Goal: Information Seeking & Learning: Learn about a topic

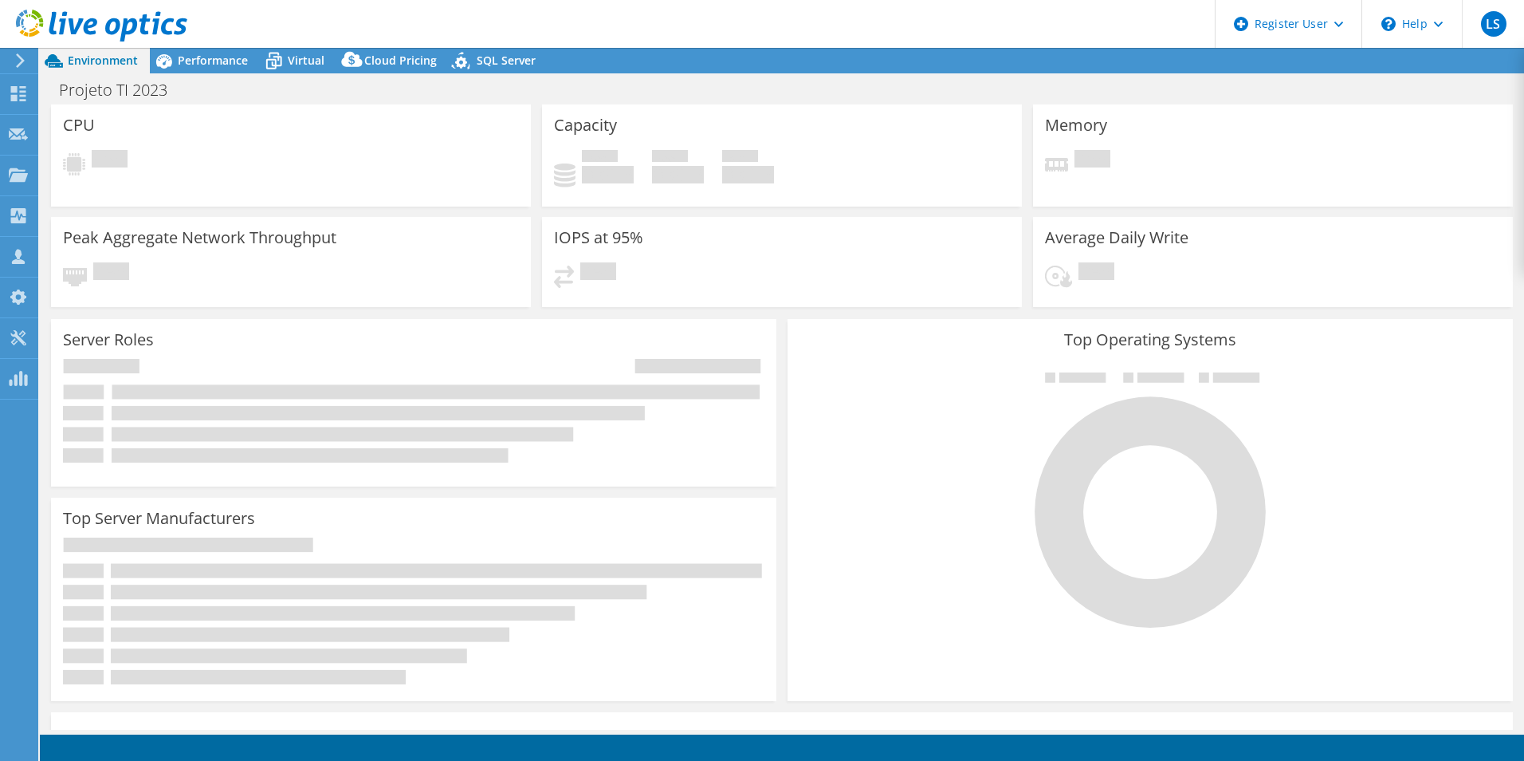
select select "USD"
select select "SouthAmerica"
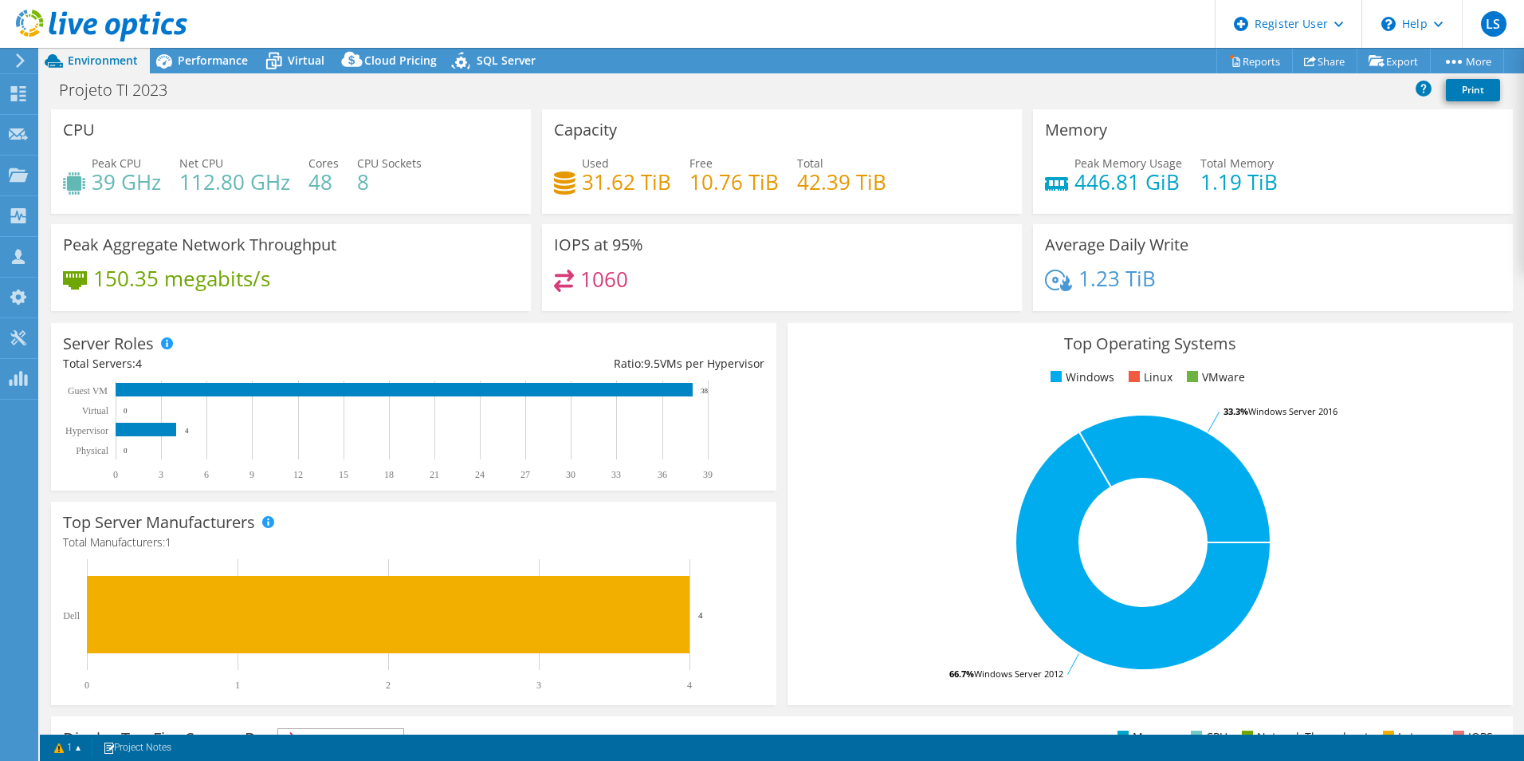
click at [104, 28] on icon at bounding box center [101, 26] width 171 height 33
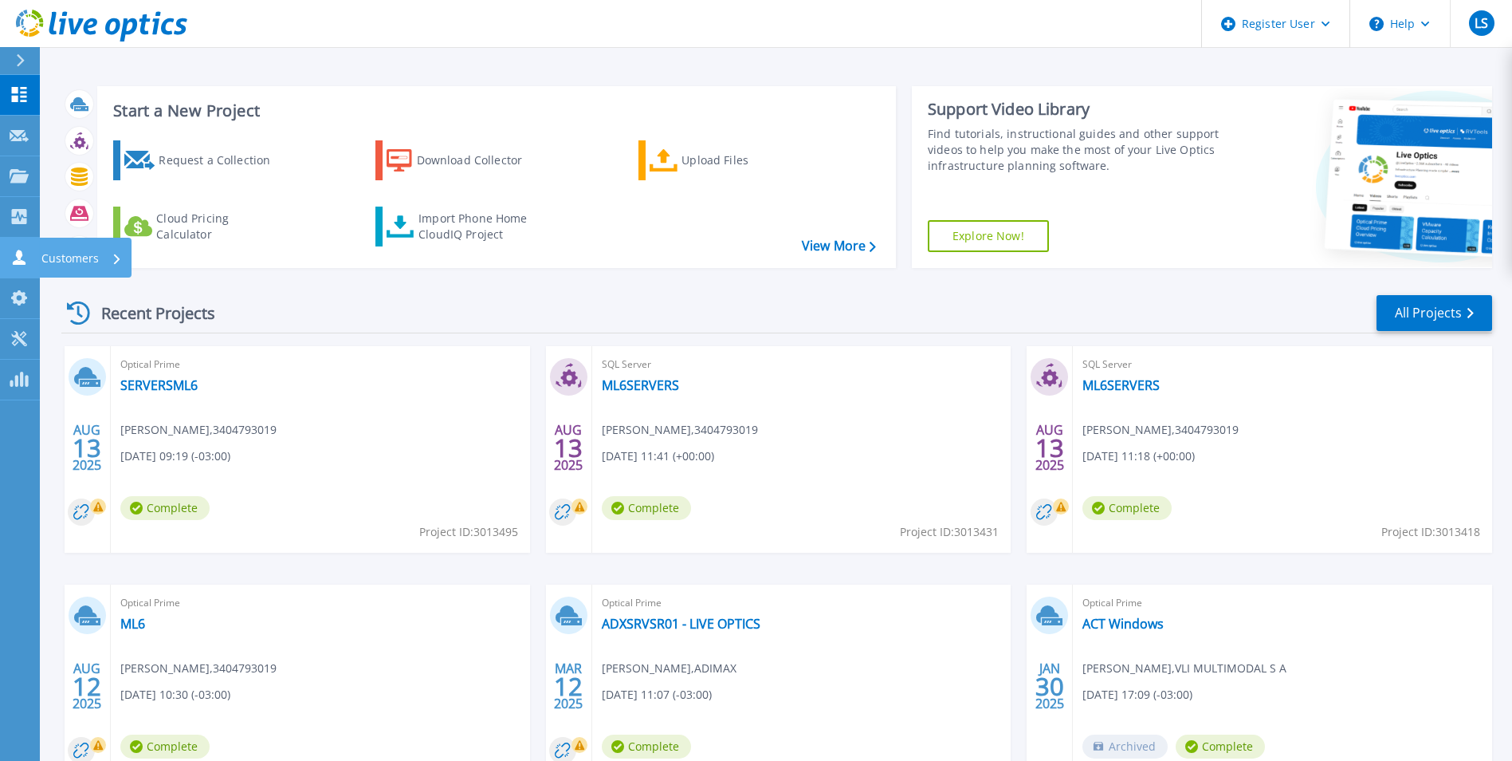
click at [18, 256] on icon at bounding box center [19, 257] width 13 height 15
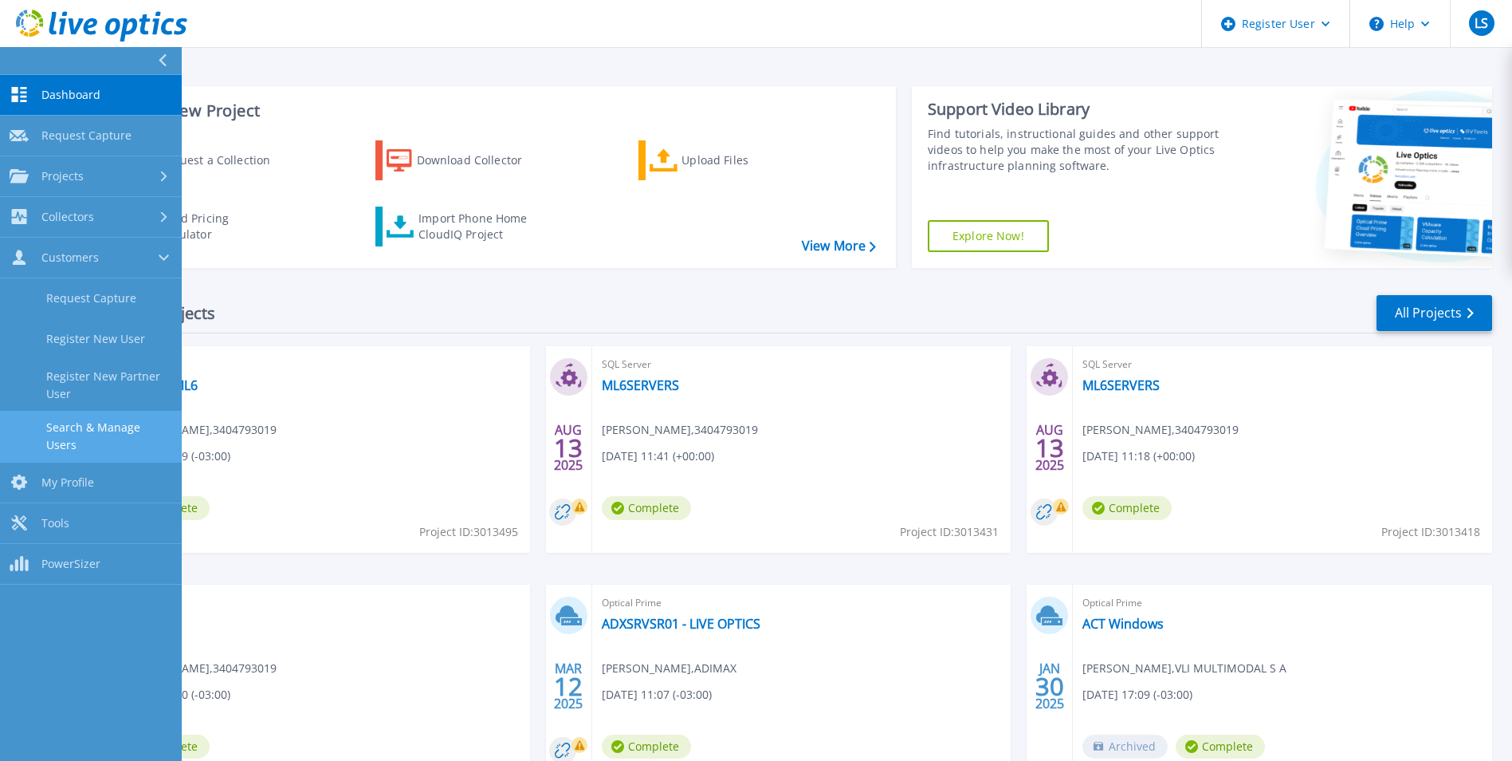
click at [119, 424] on link "Search & Manage Users" at bounding box center [91, 436] width 182 height 51
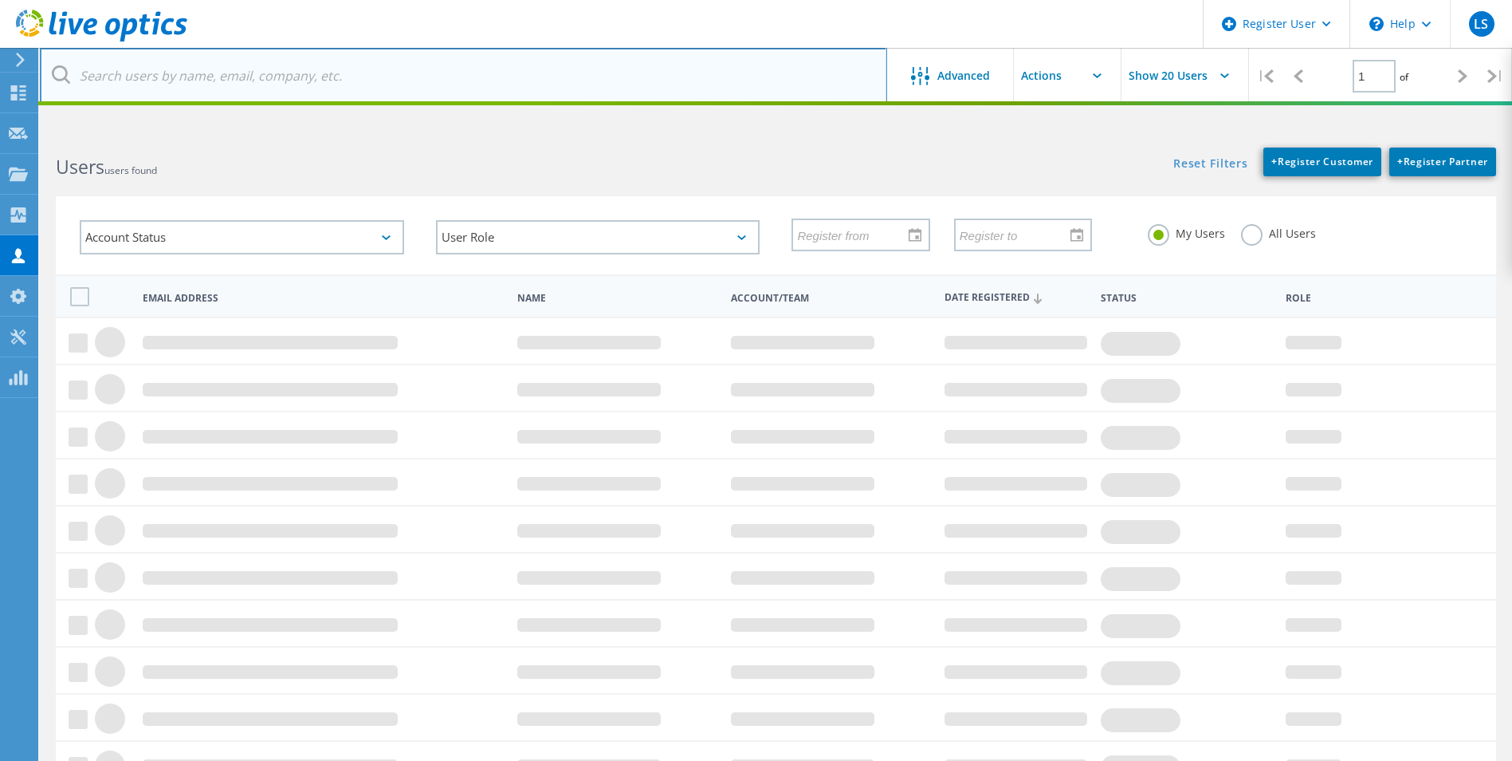
click at [269, 89] on input "text" at bounding box center [463, 76] width 847 height 56
paste input "esantossilva@acciona.com"
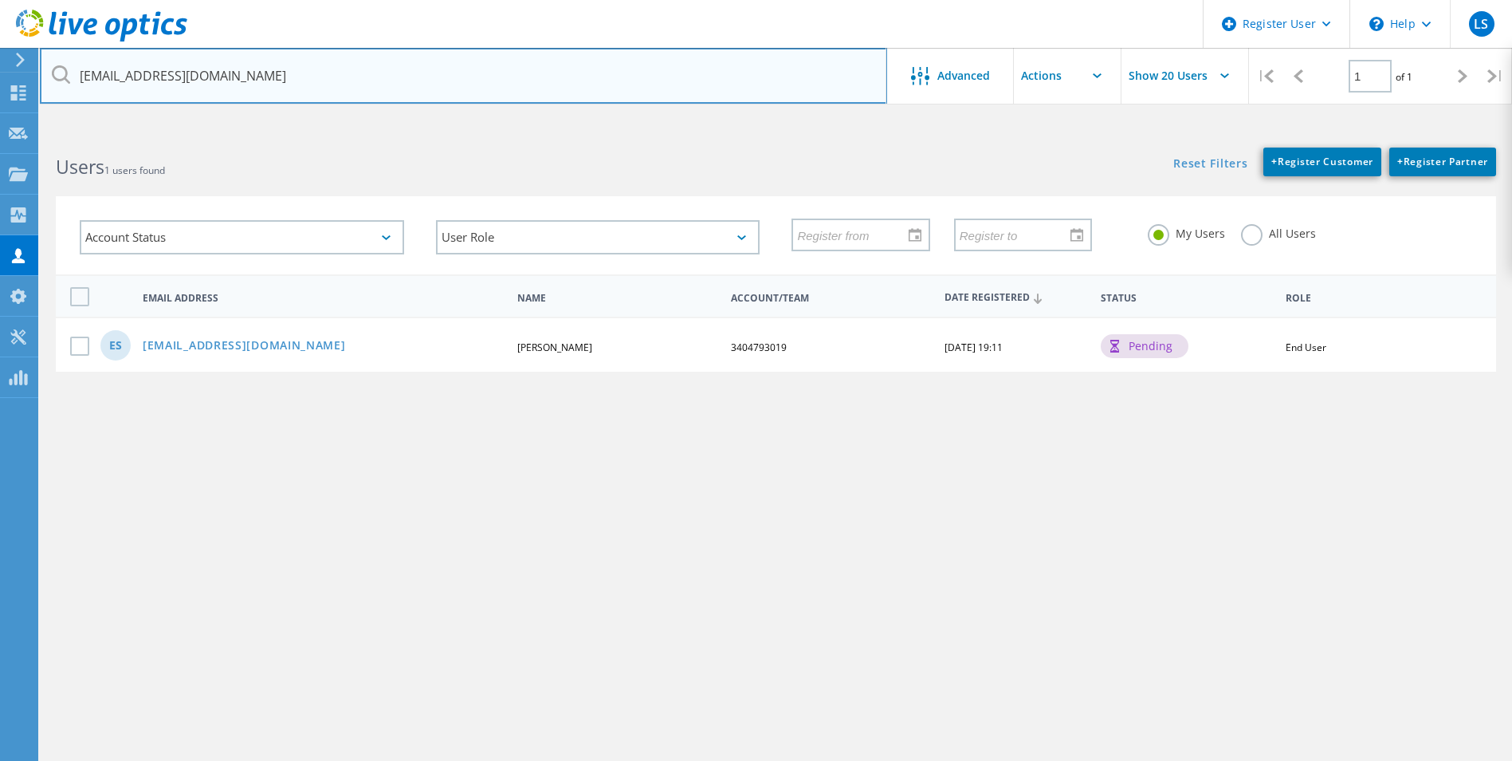
type input "esantossilva@acciona.com"
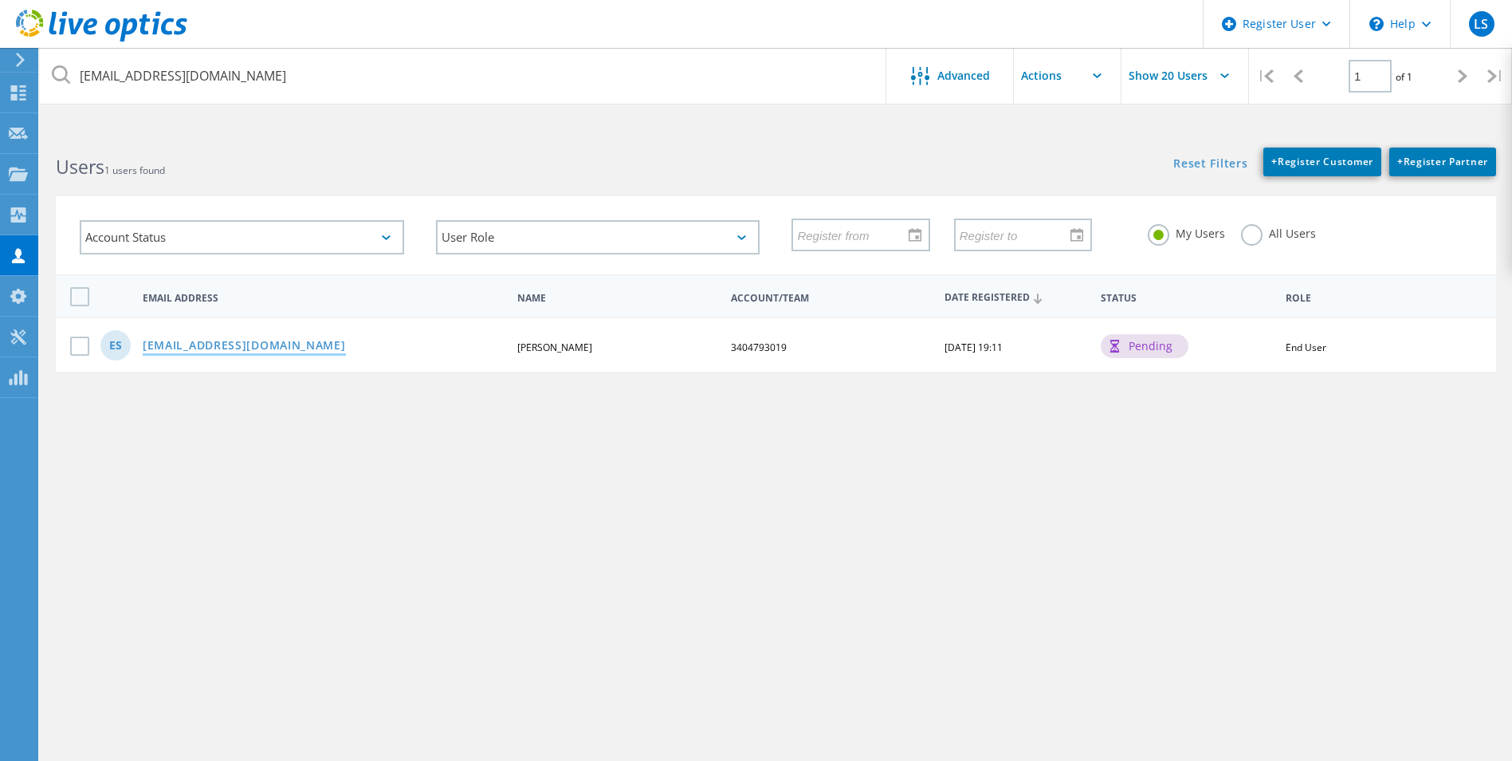
click at [255, 344] on link "esantossilva@acciona.com" at bounding box center [244, 347] width 203 height 14
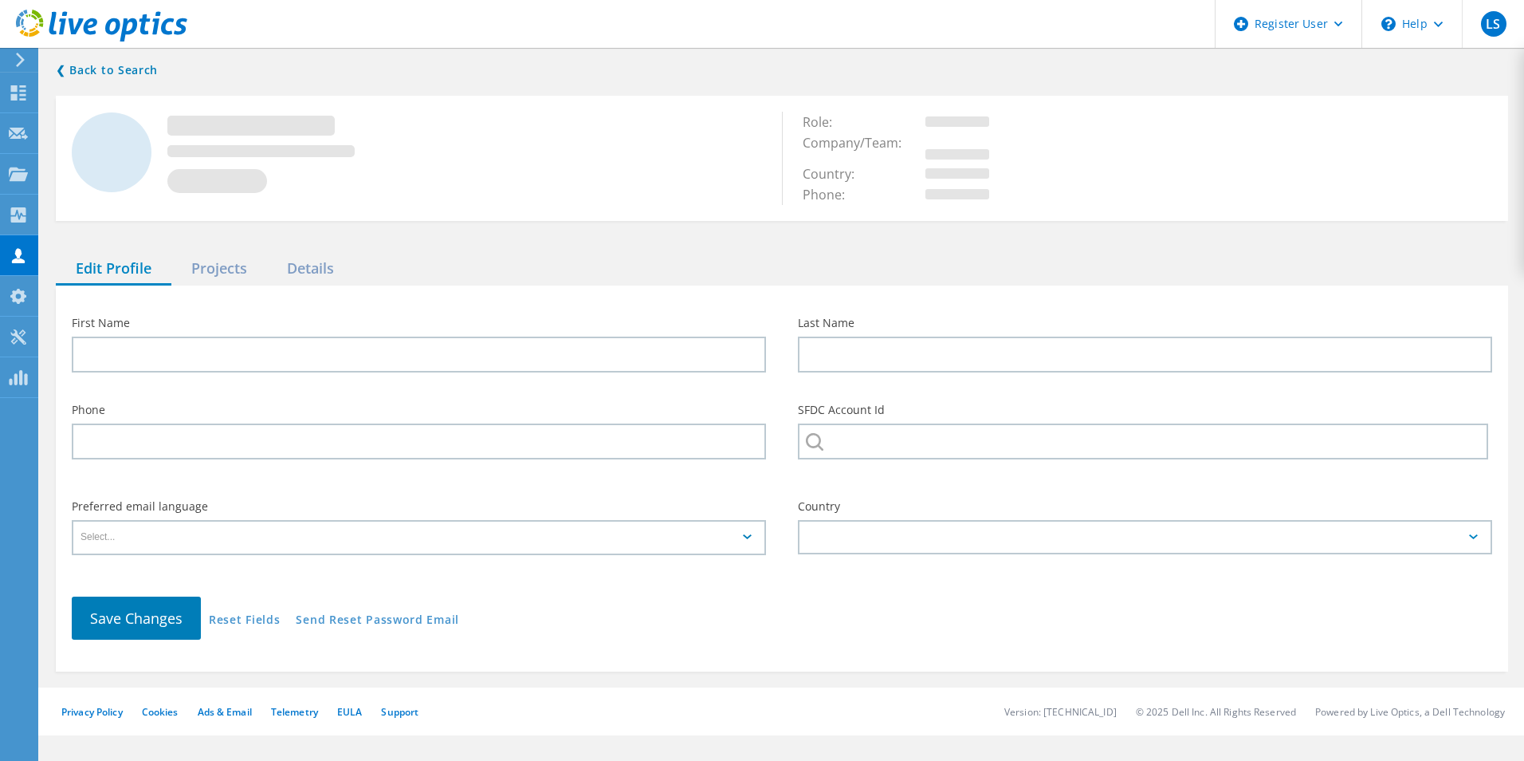
type input "Evertton"
type input "Silva"
type input "3404793019"
type input "Português"
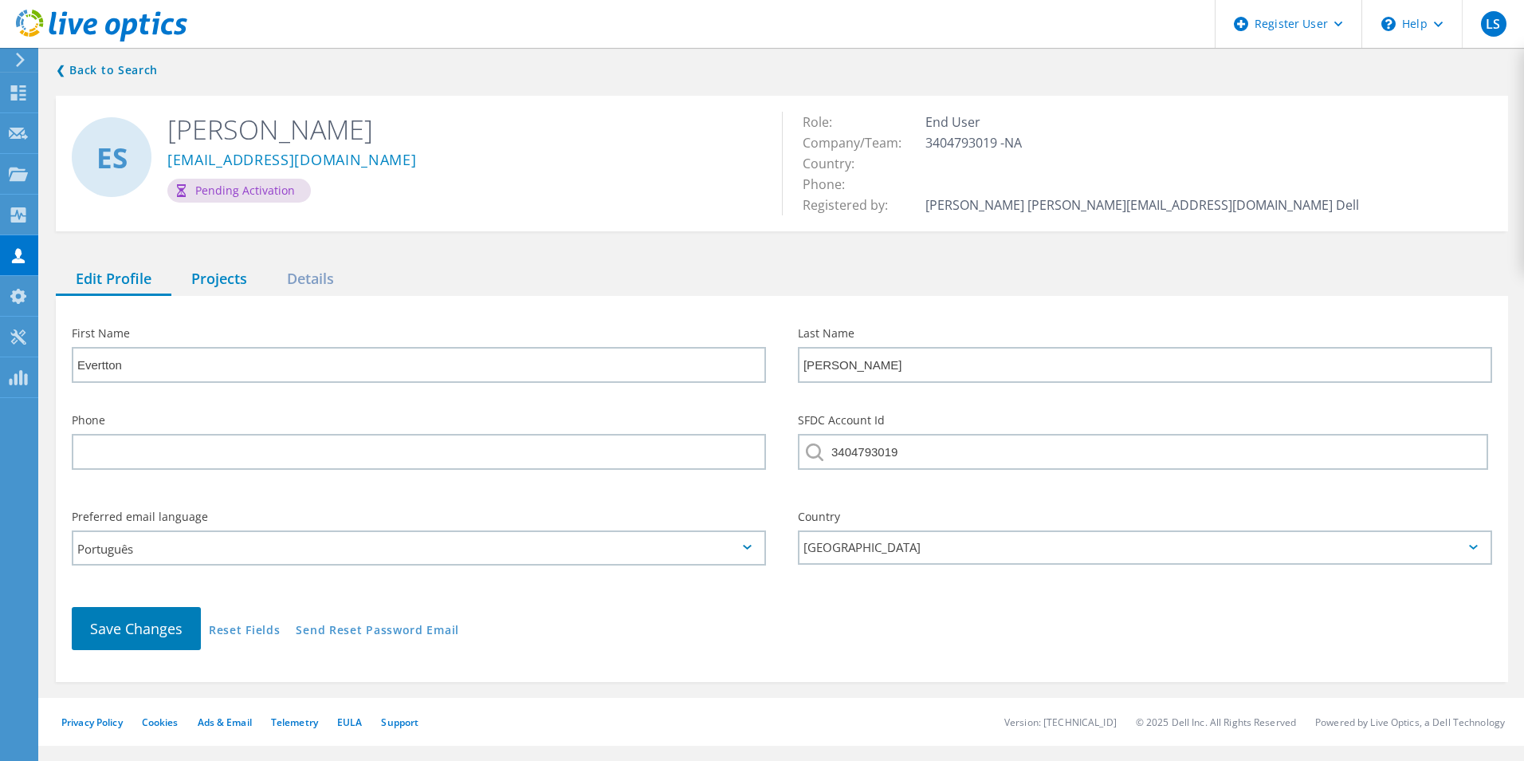
click at [221, 279] on div "Projects" at bounding box center [219, 279] width 96 height 33
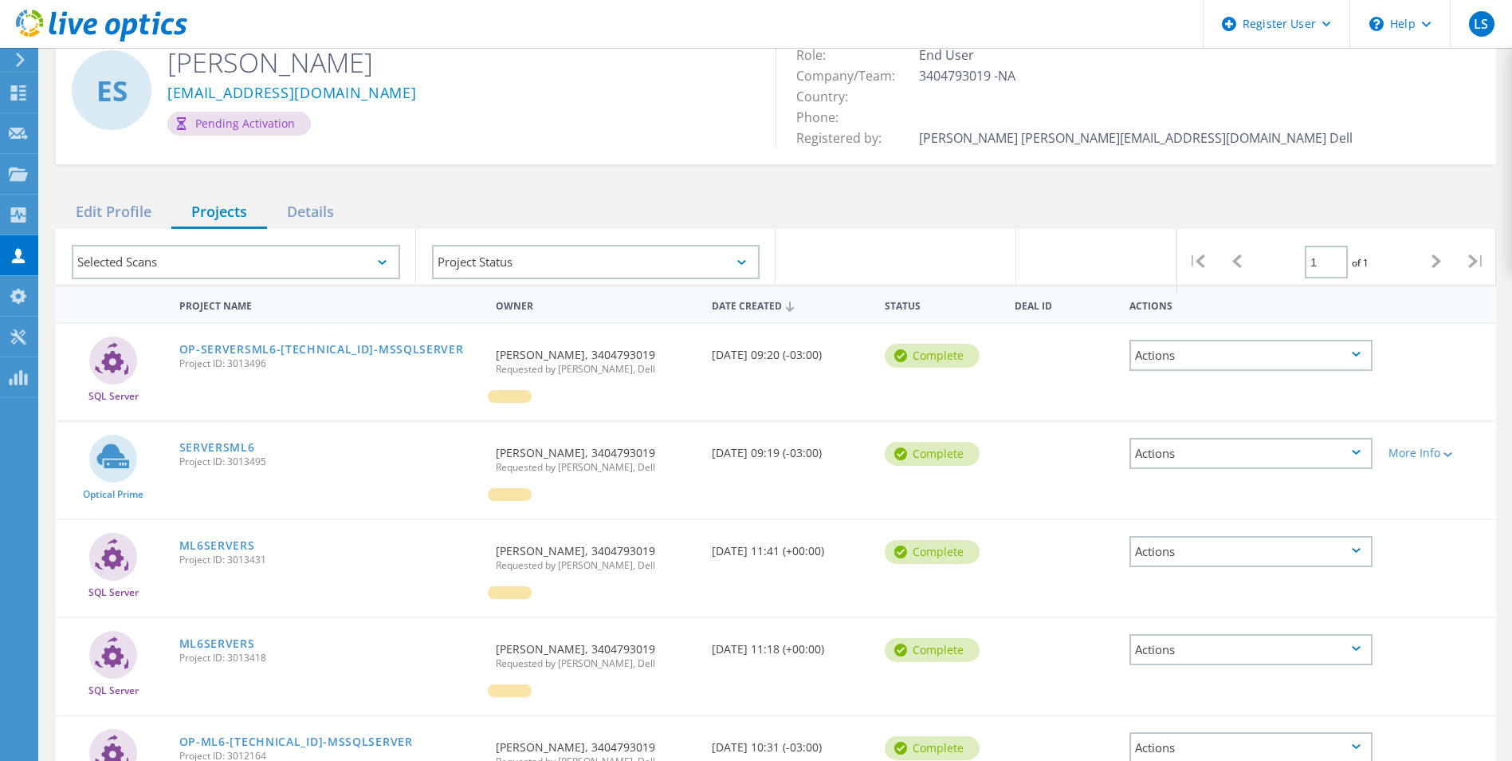
scroll to position [159, 0]
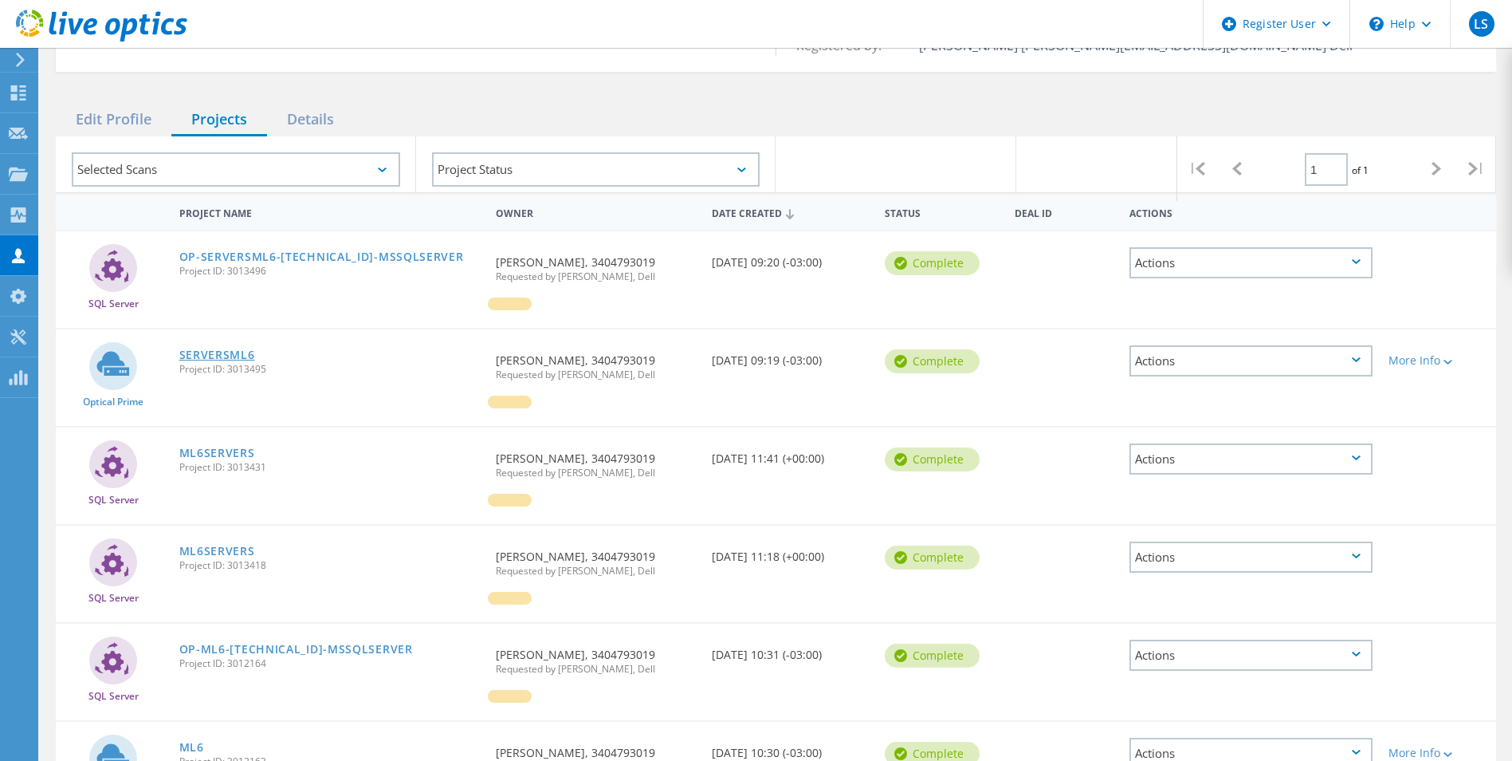
click at [223, 360] on link "SERVERSML6" at bounding box center [217, 354] width 76 height 11
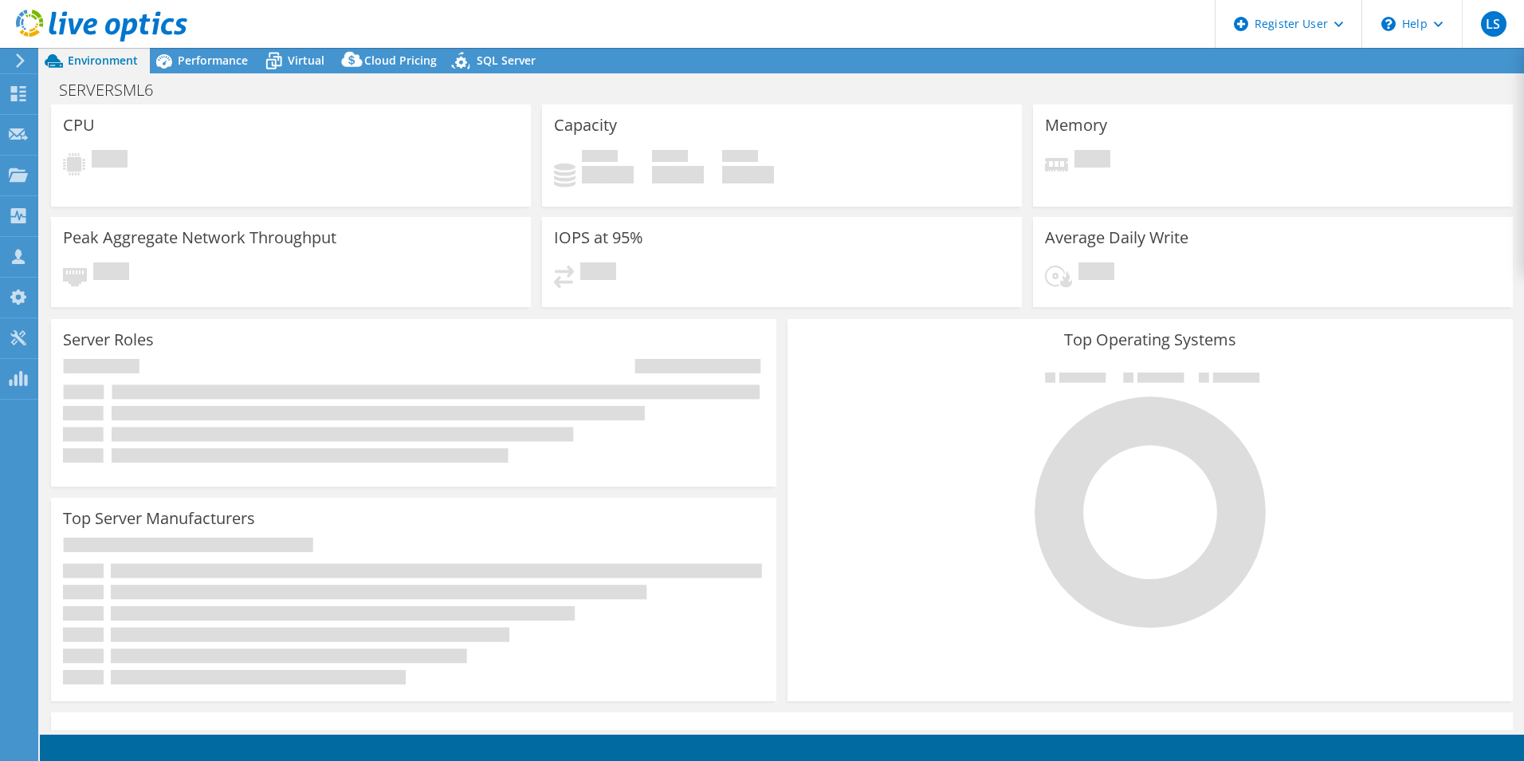
select select "SouthAmerica"
select select "BRL"
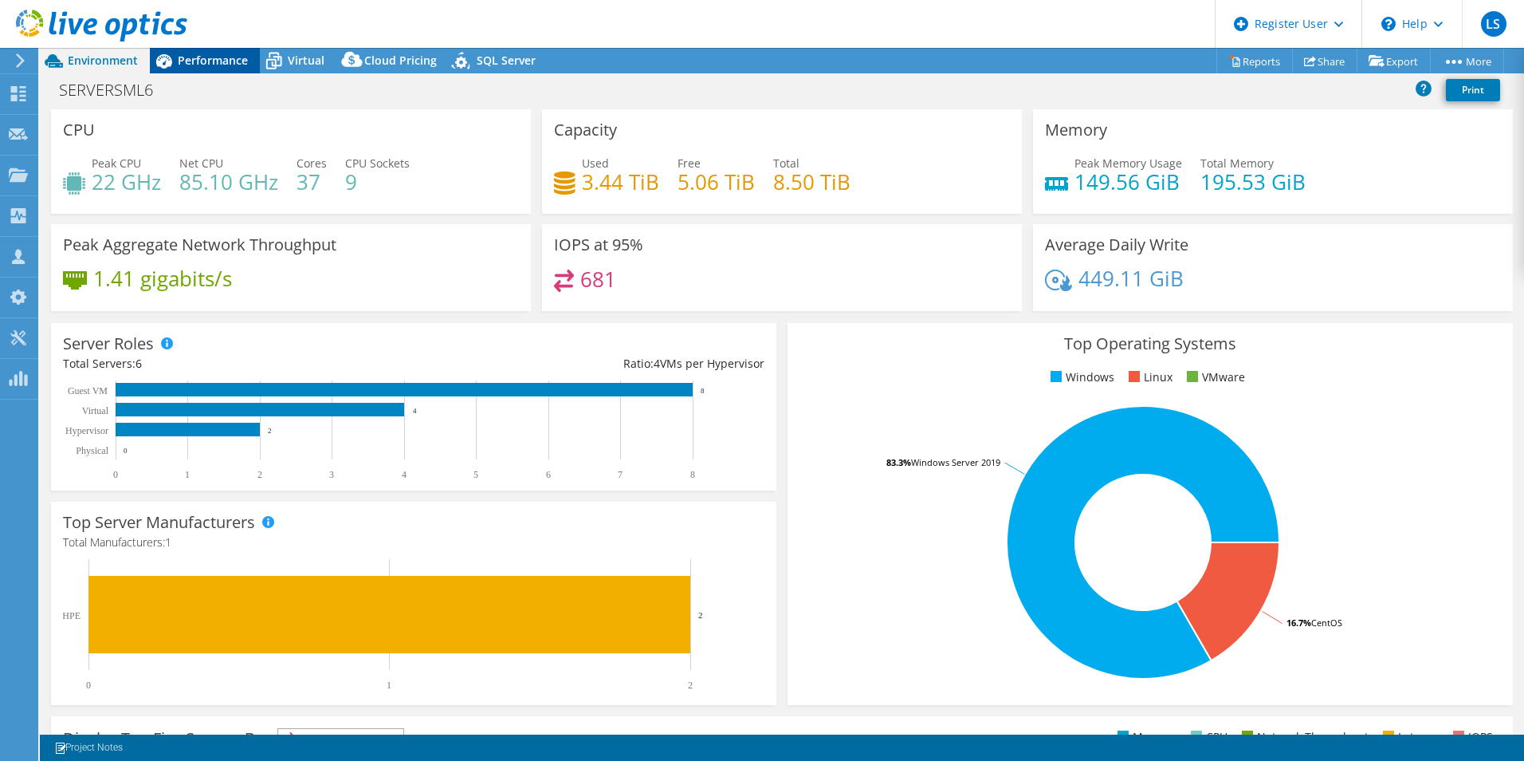
click at [193, 53] on span "Performance" at bounding box center [213, 60] width 70 height 15
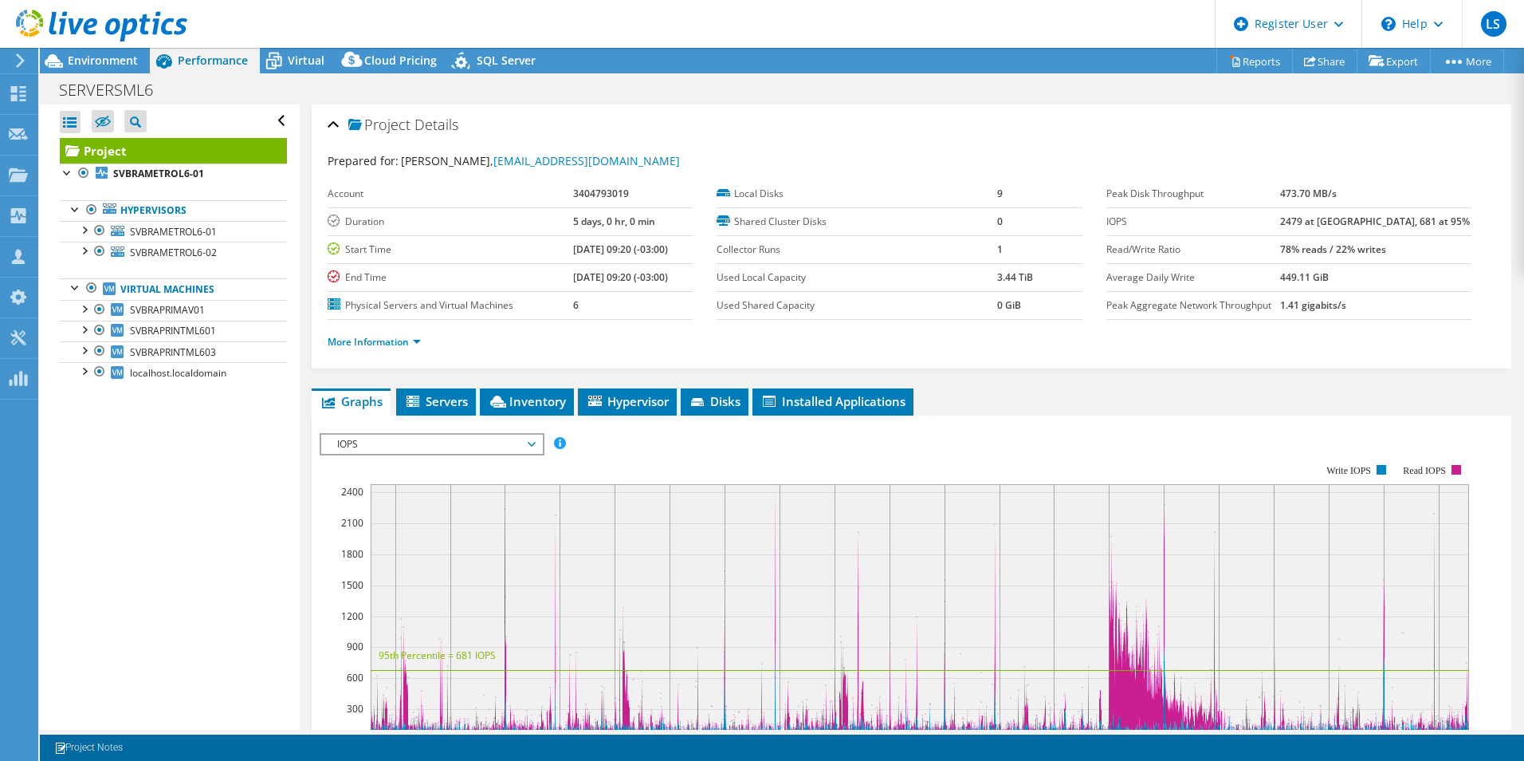
drag, startPoint x: 136, startPoint y: 57, endPoint x: 172, endPoint y: 84, distance: 45.1
click at [136, 57] on span "Environment" at bounding box center [103, 60] width 70 height 15
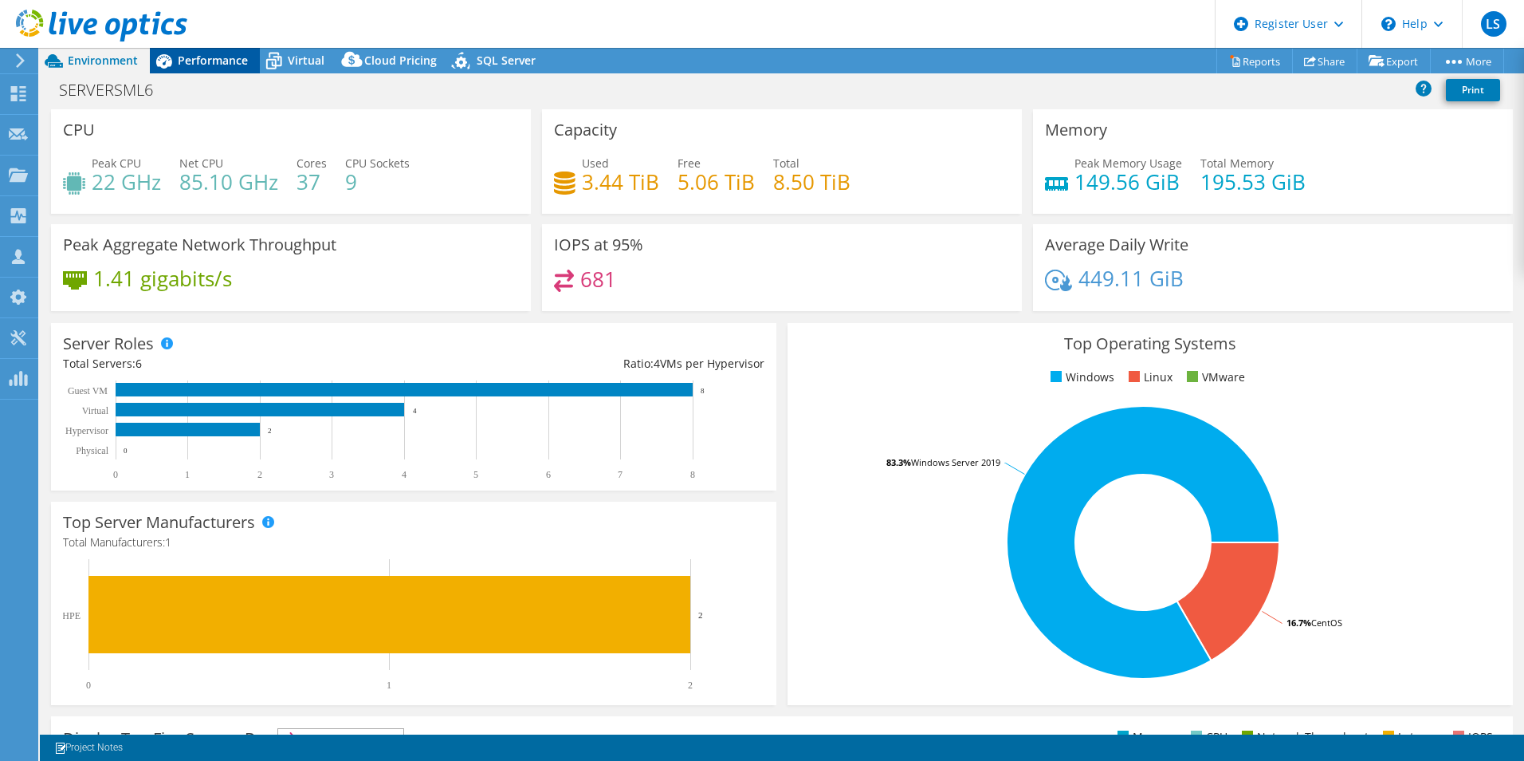
click at [229, 66] on span "Performance" at bounding box center [213, 60] width 70 height 15
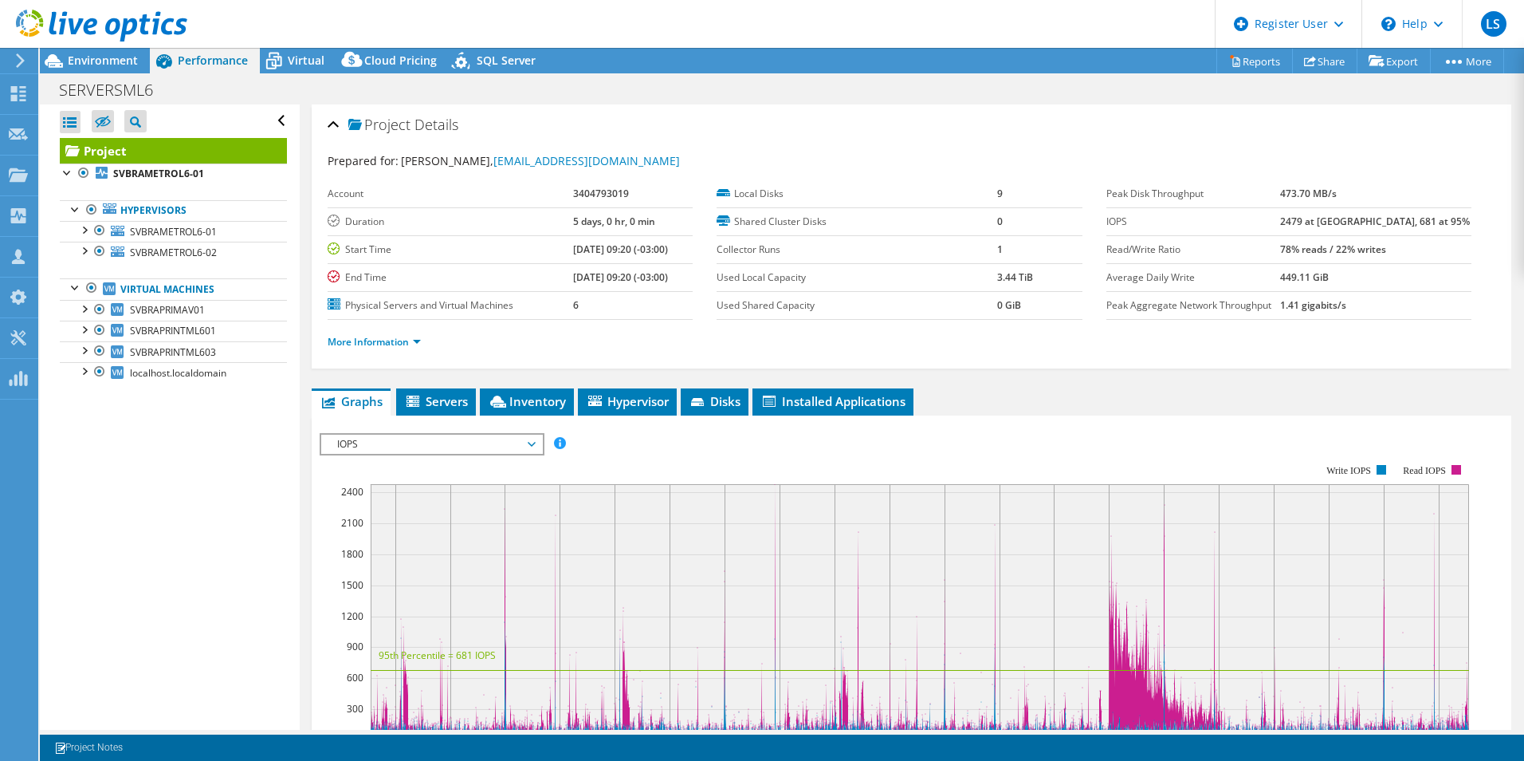
click at [517, 445] on span "IOPS" at bounding box center [431, 443] width 205 height 19
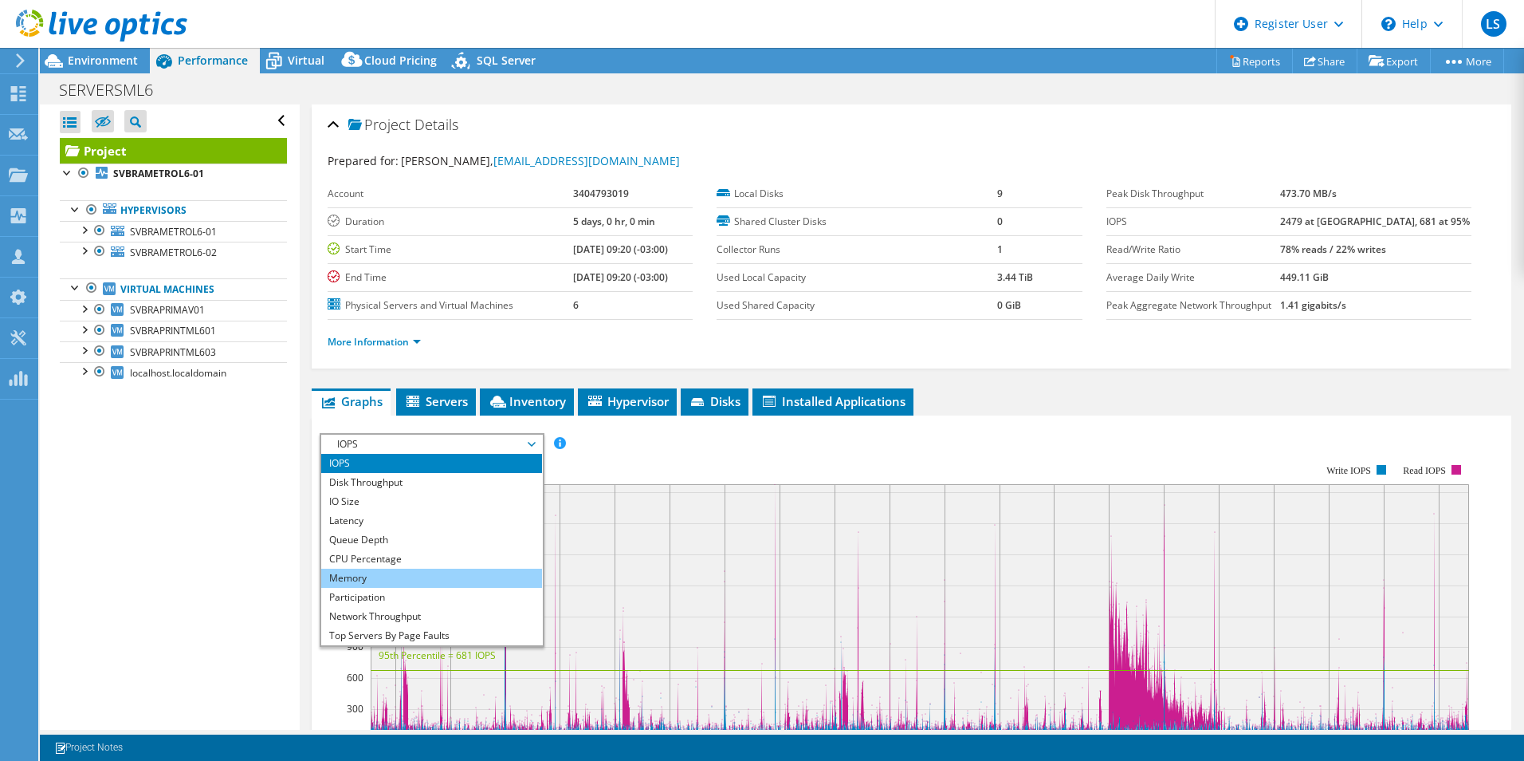
click at [379, 582] on li "Memory" at bounding box center [431, 577] width 221 height 19
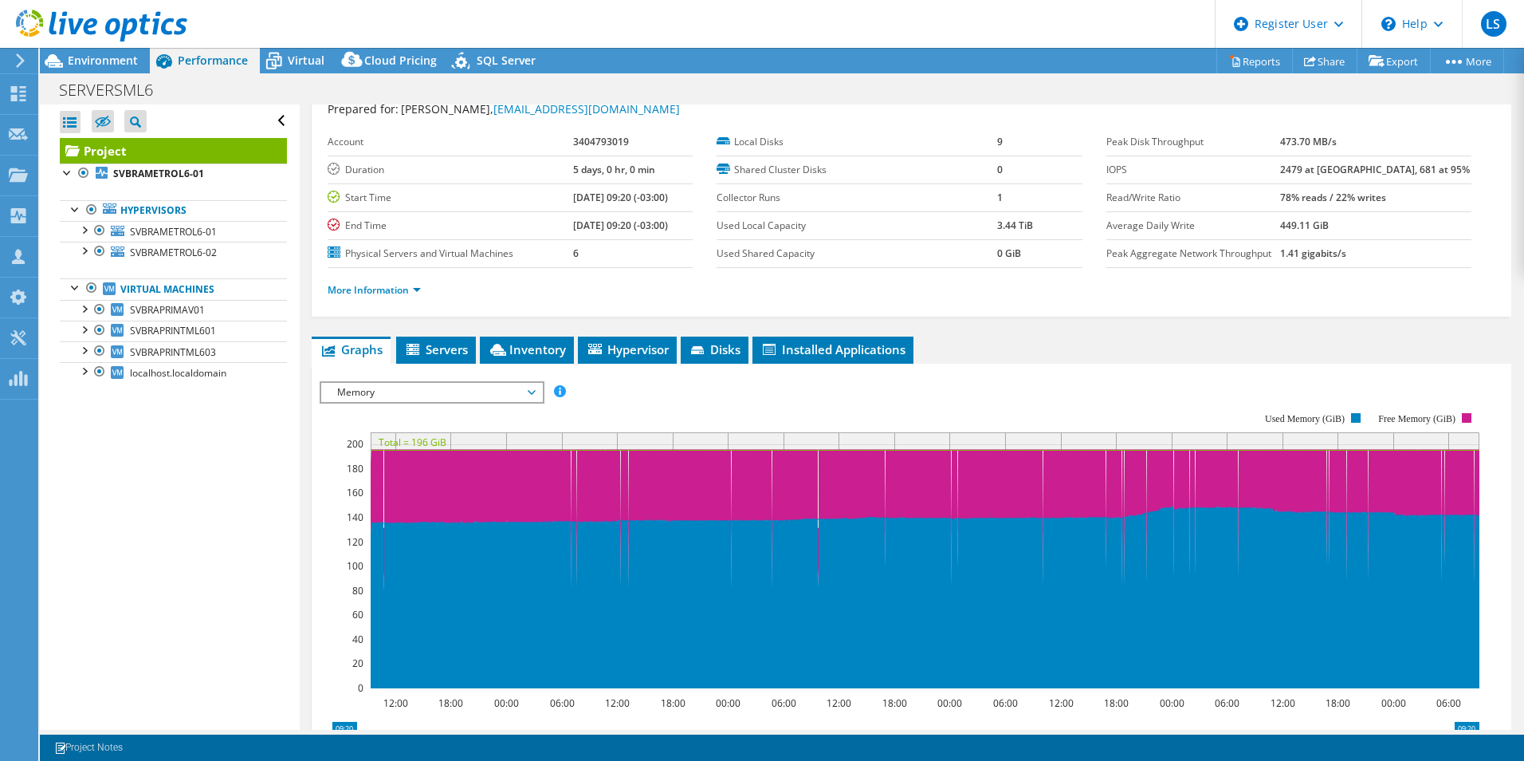
scroll to position [80, 0]
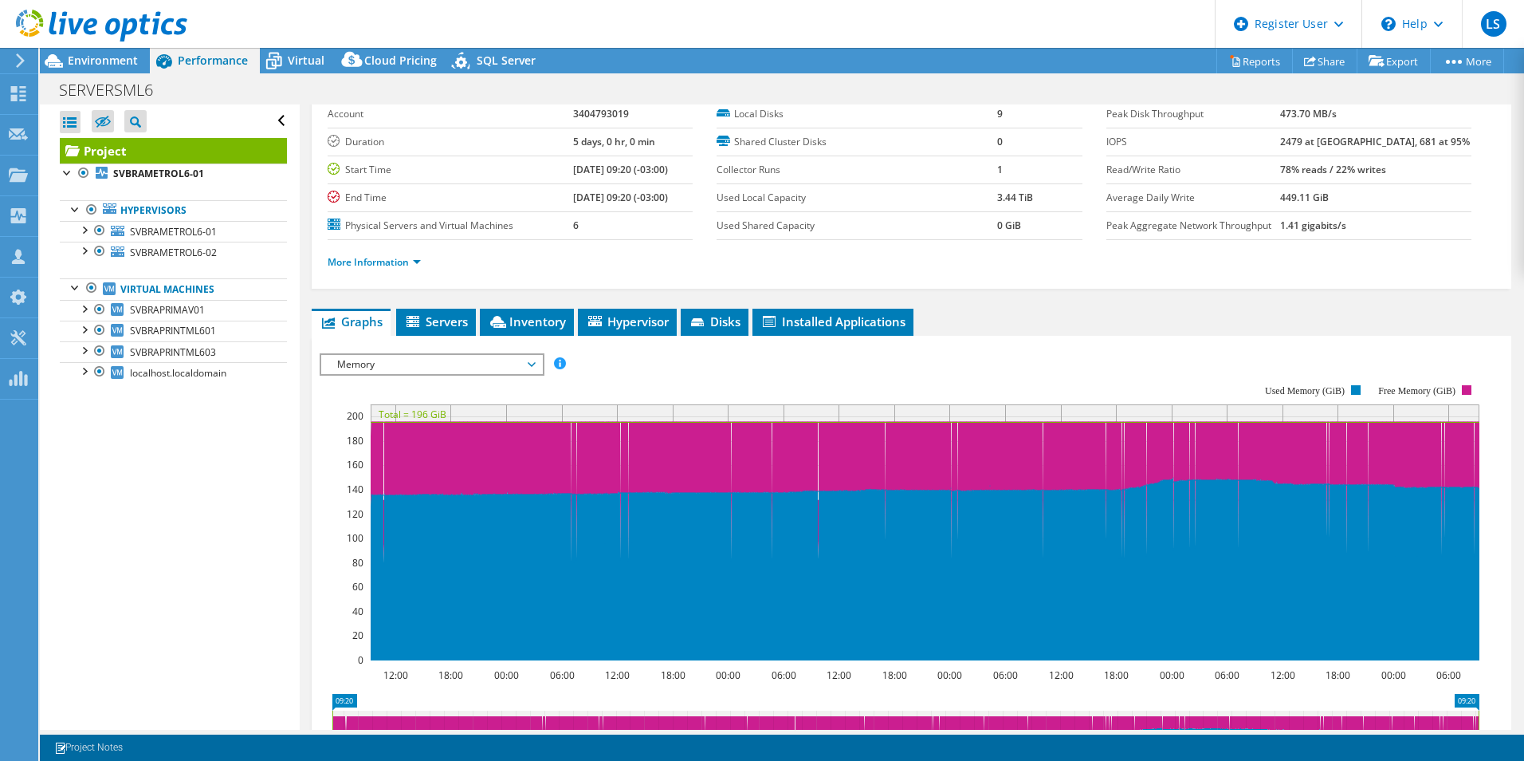
click at [533, 363] on span "Memory" at bounding box center [431, 364] width 205 height 19
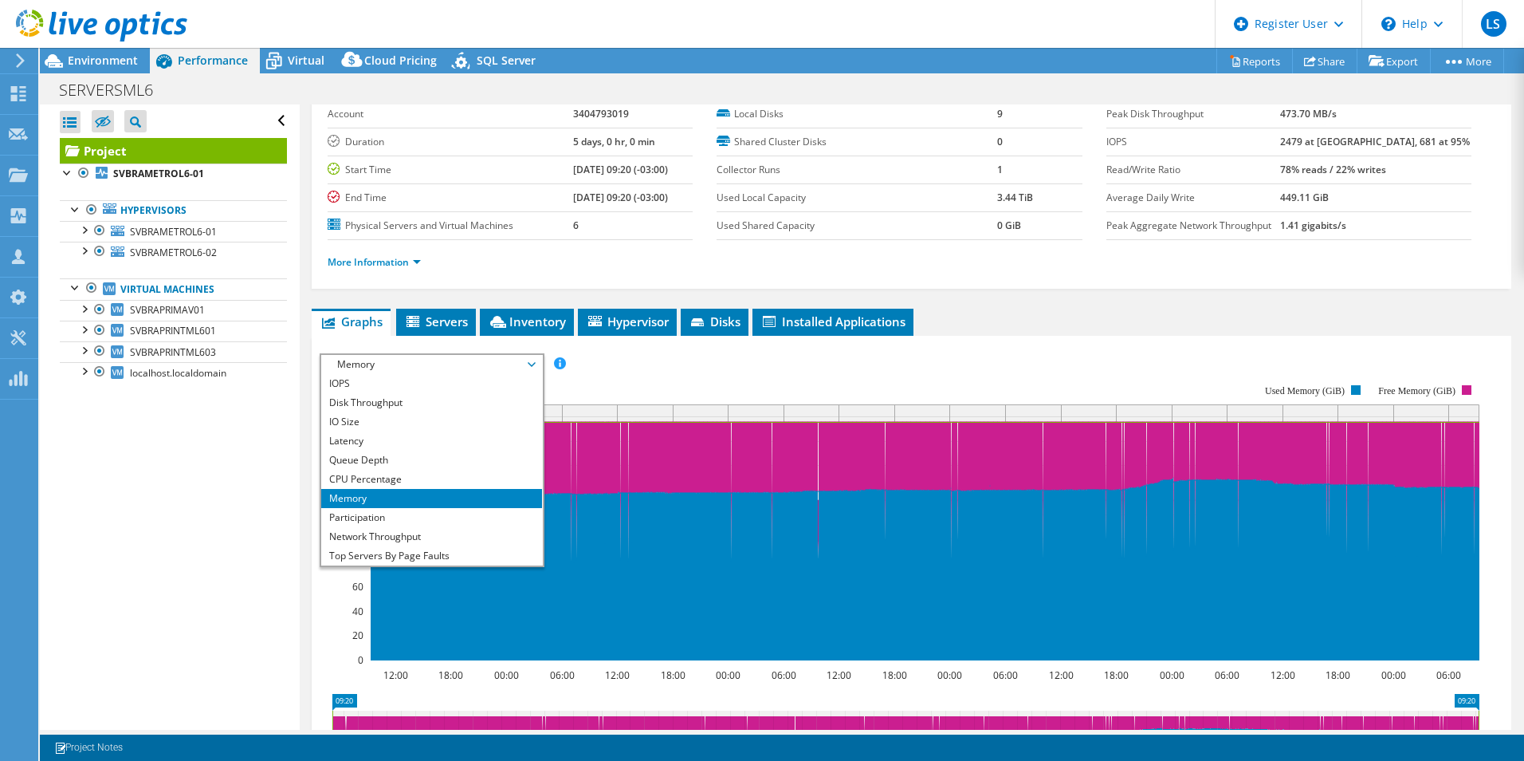
click at [706, 361] on div "IOPS Disk Throughput IO Size Latency Queue Depth CPU Percentage Memory Page Fau…" at bounding box center [912, 364] width 1184 height 22
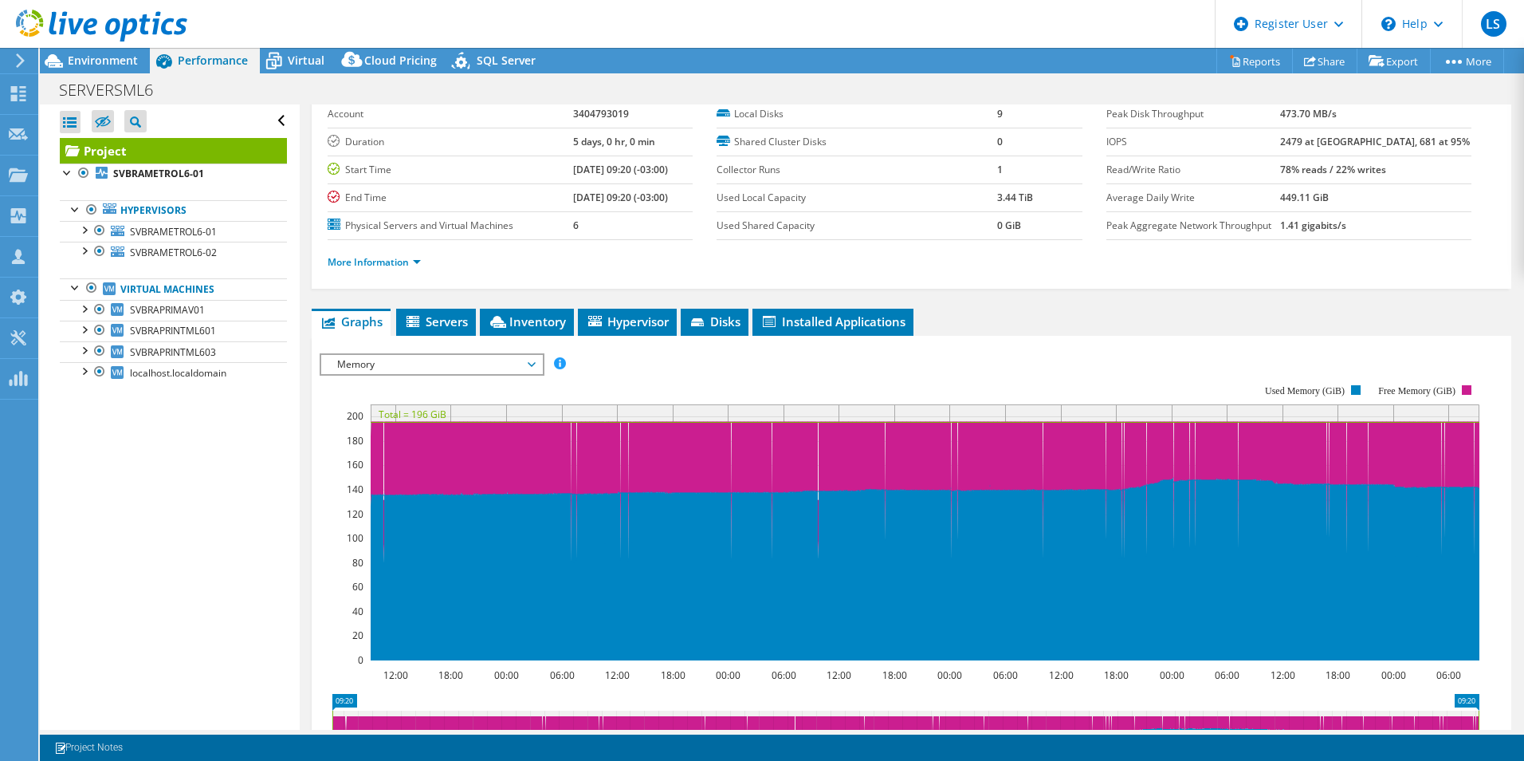
click at [529, 361] on span "Memory" at bounding box center [431, 364] width 205 height 19
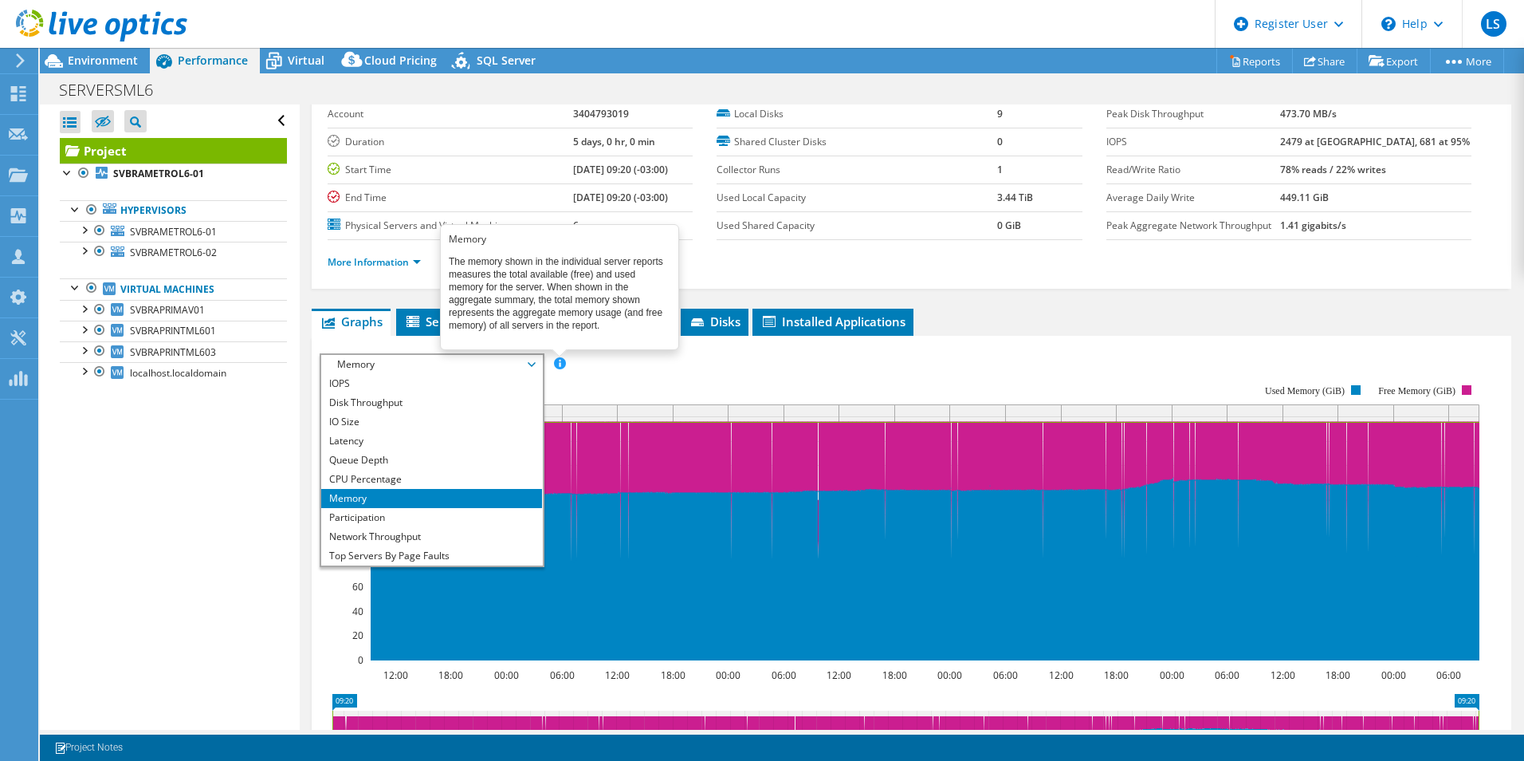
click at [715, 368] on rect at bounding box center [900, 522] width 1160 height 319
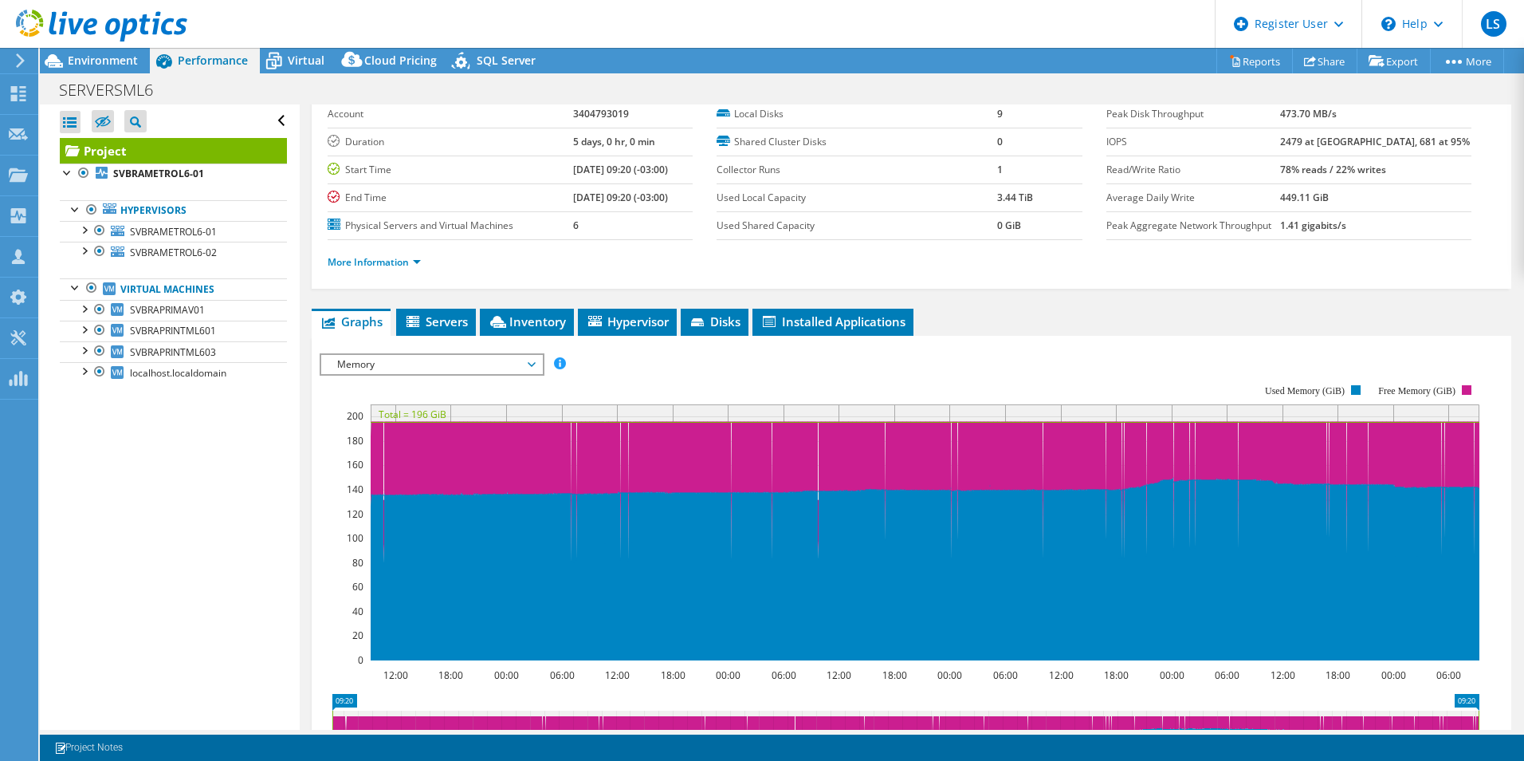
click at [535, 365] on icon at bounding box center [532, 364] width 8 height 5
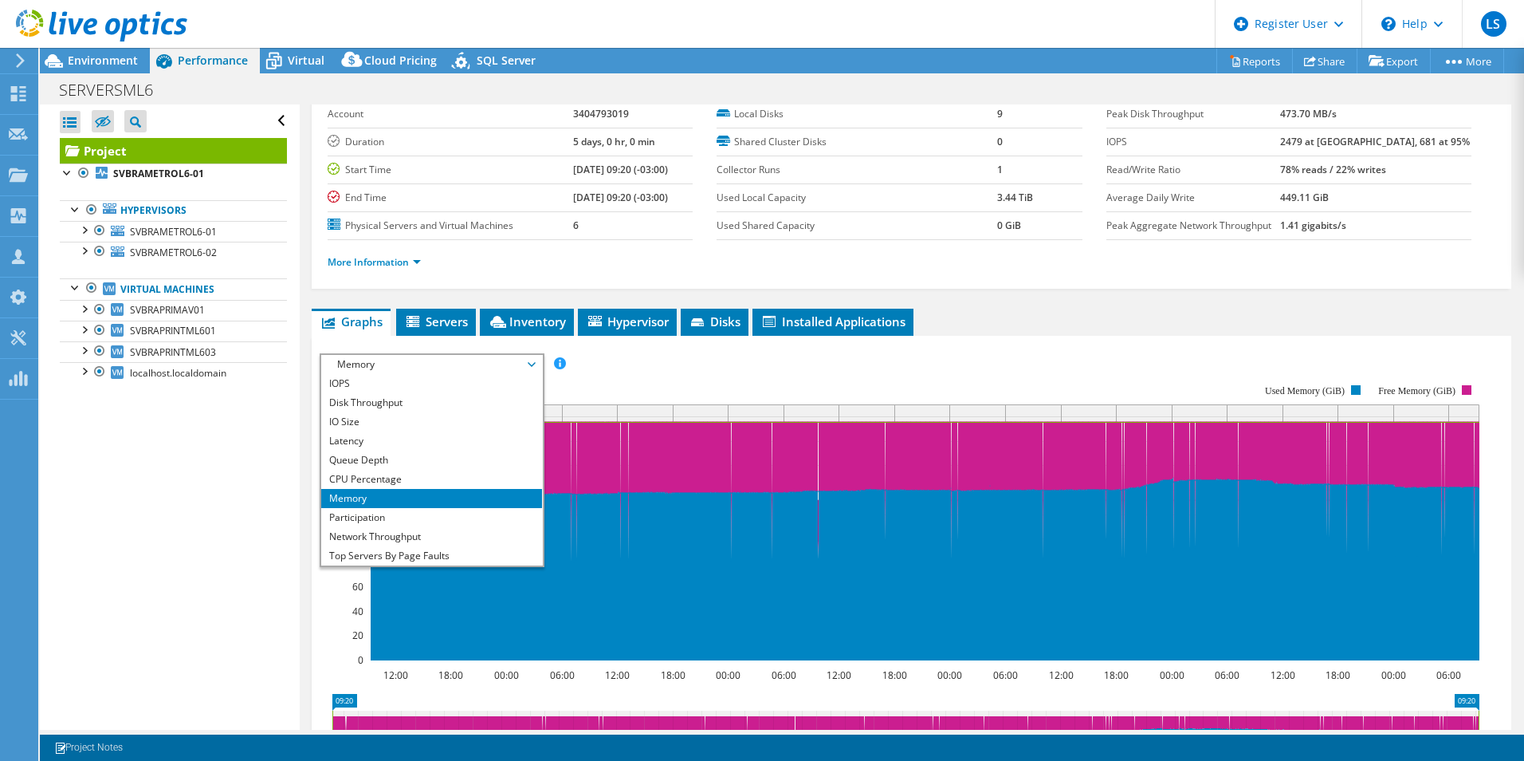
click at [751, 363] on rect at bounding box center [900, 522] width 1160 height 319
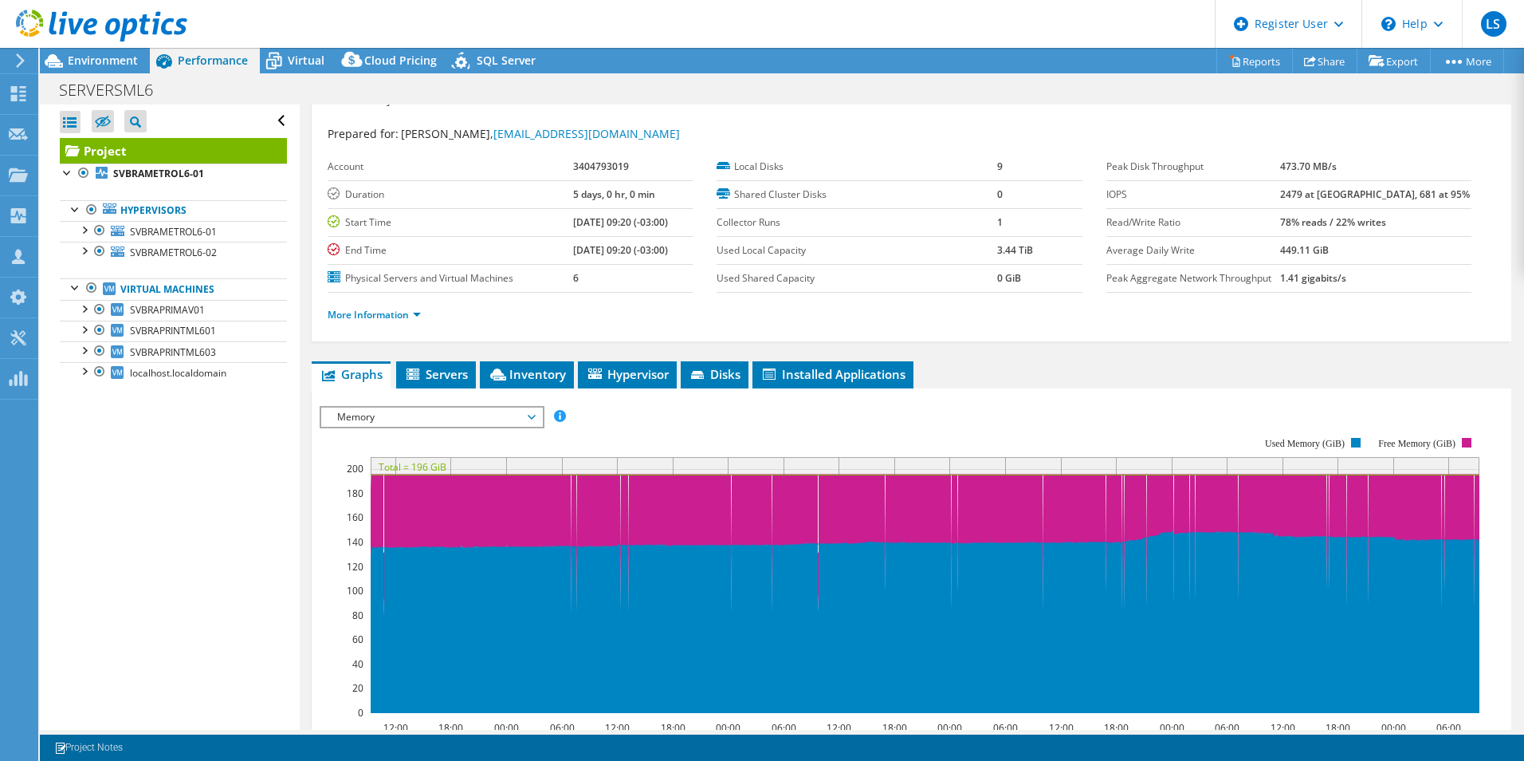
scroll to position [0, 0]
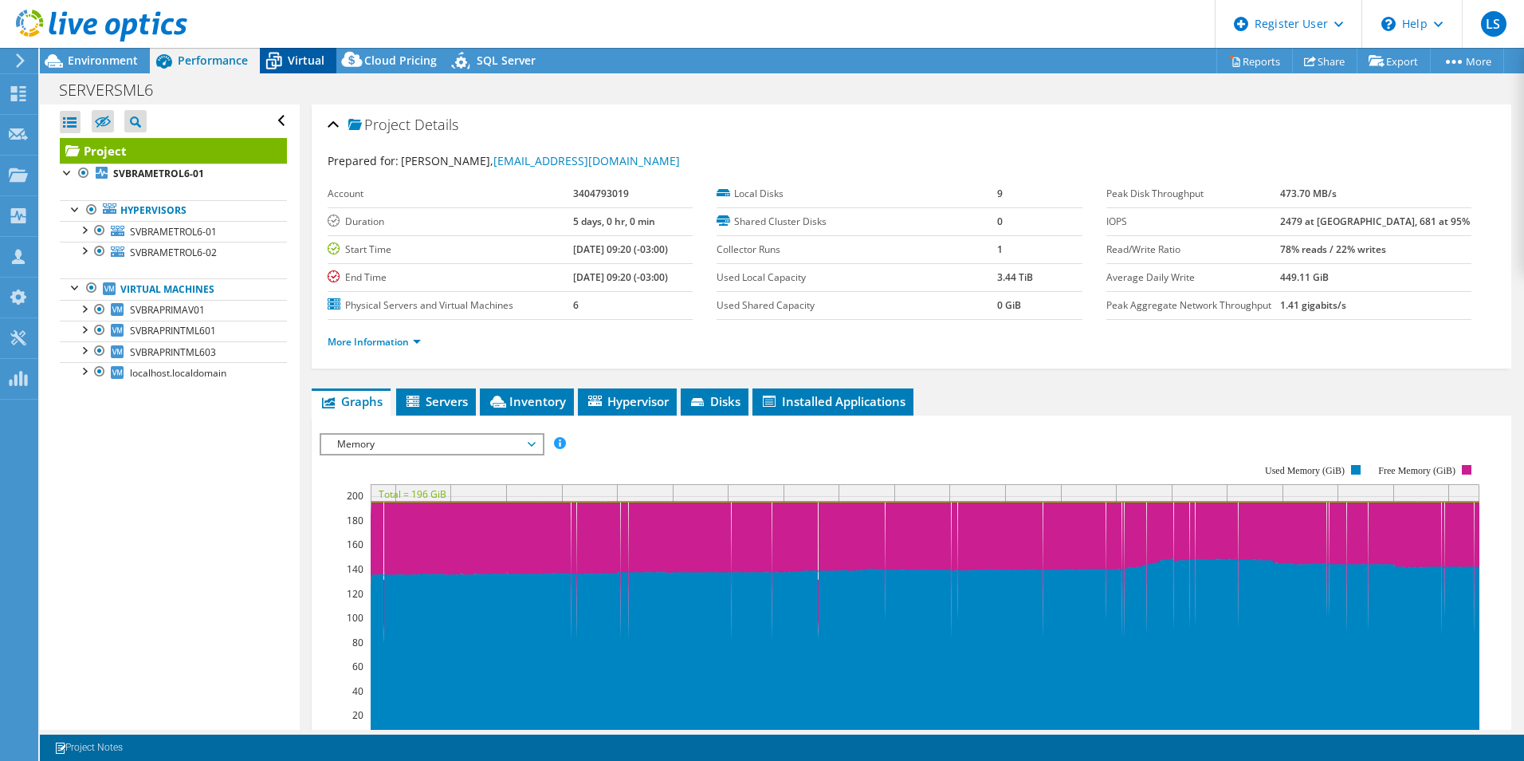
click at [289, 62] on span "Virtual" at bounding box center [306, 60] width 37 height 15
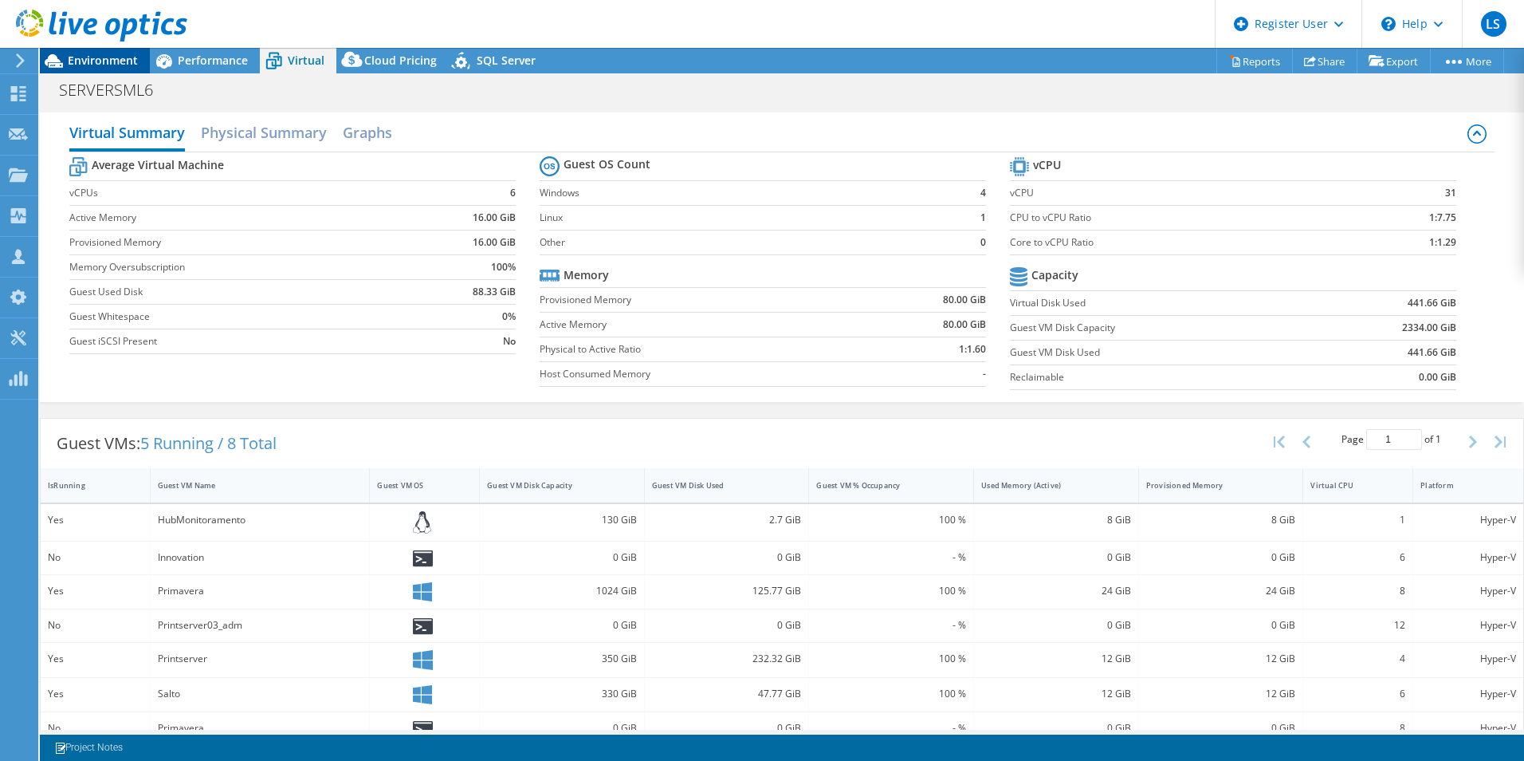
click at [112, 57] on span "Environment" at bounding box center [103, 60] width 70 height 15
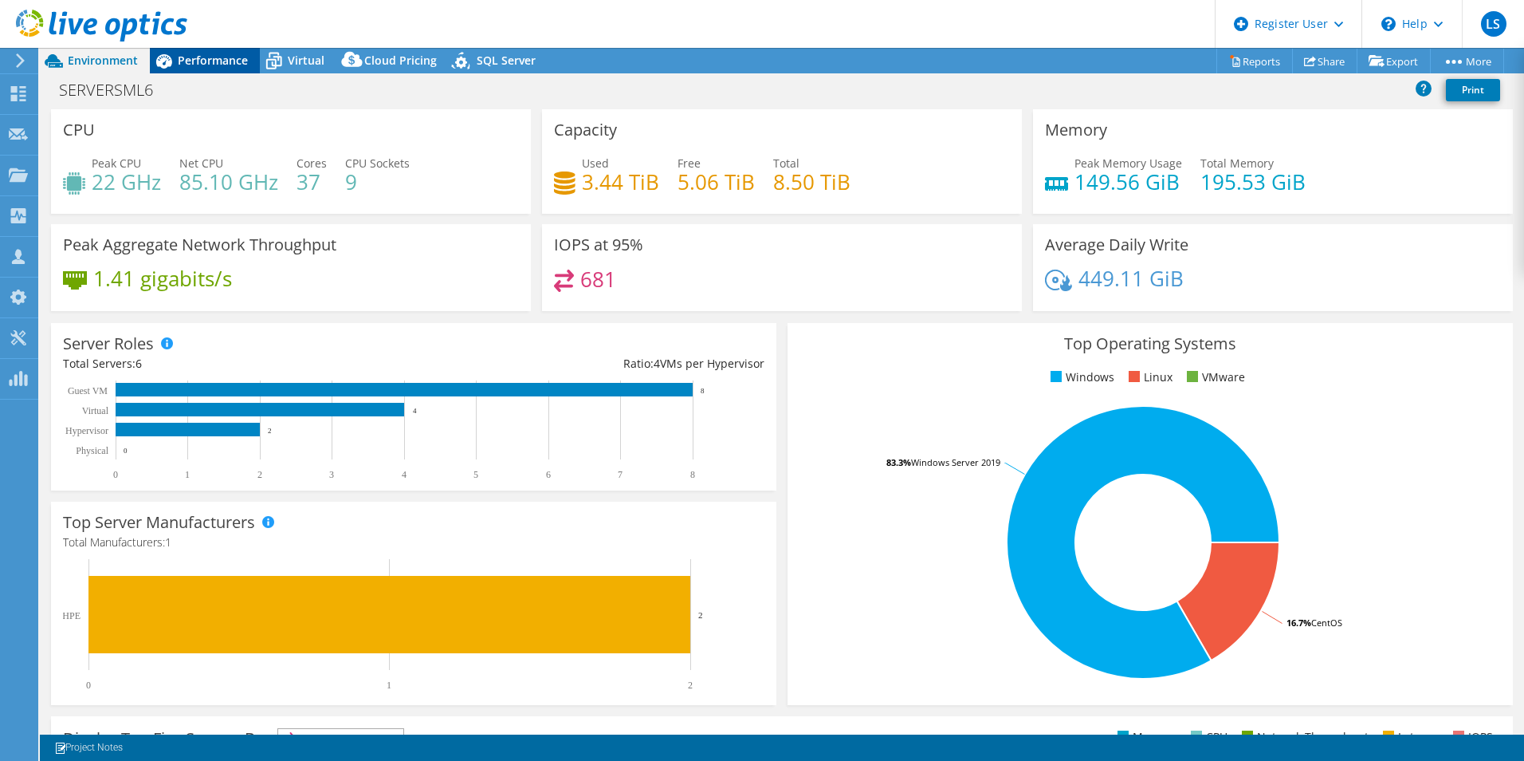
click at [242, 64] on span "Performance" at bounding box center [213, 60] width 70 height 15
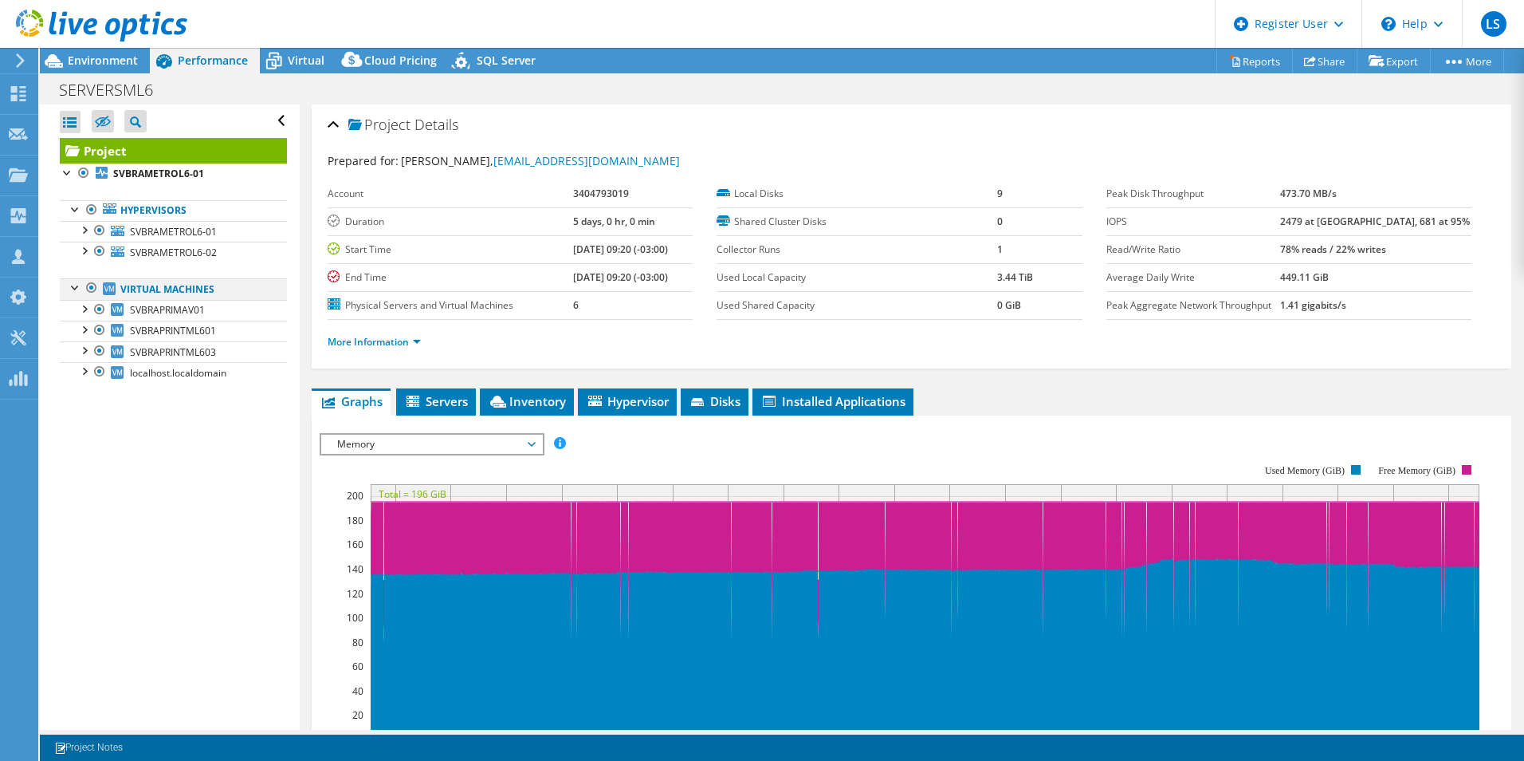
click at [92, 287] on div at bounding box center [92, 287] width 16 height 19
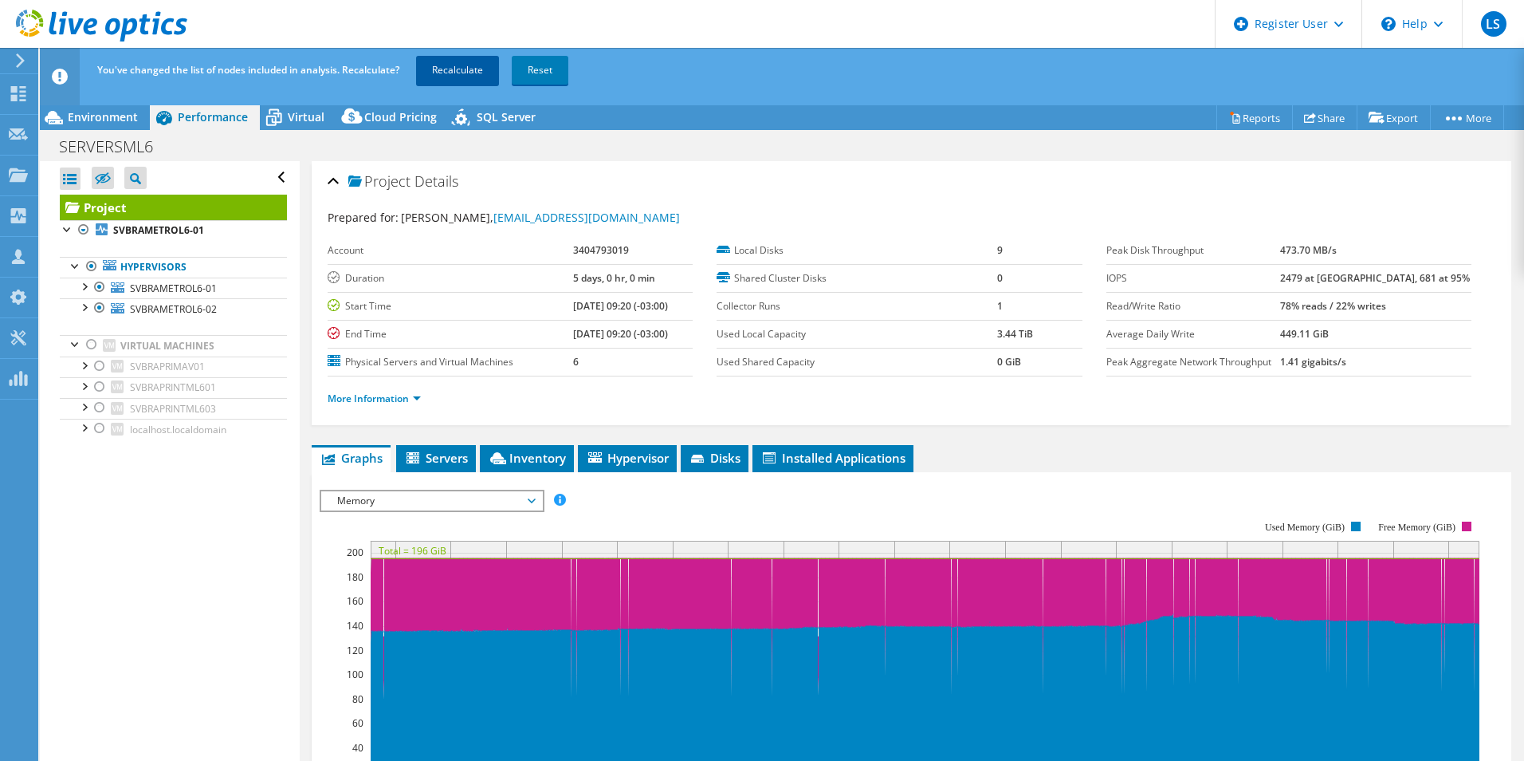
click at [457, 63] on link "Recalculate" at bounding box center [457, 70] width 83 height 29
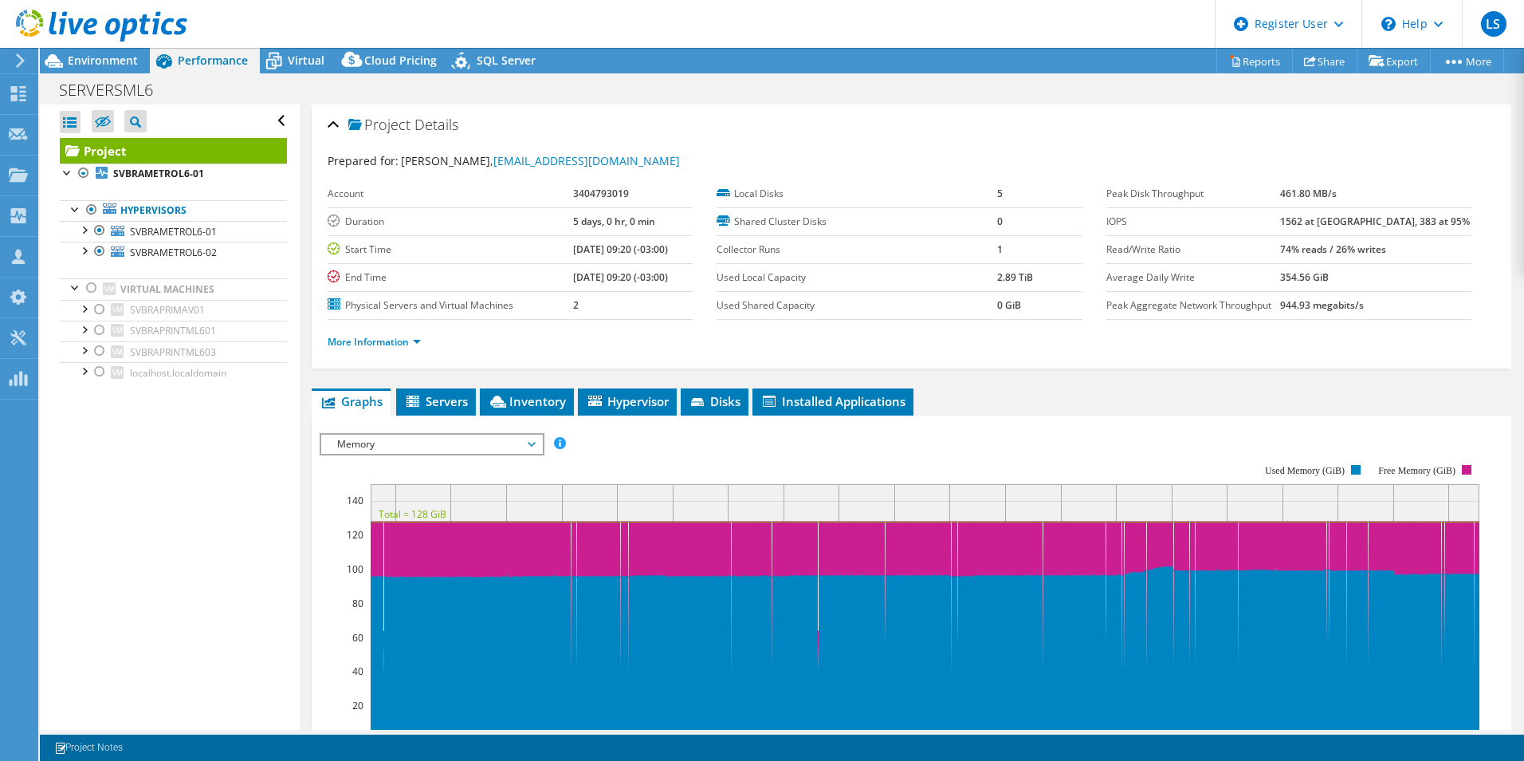
click at [118, 51] on div at bounding box center [93, 26] width 187 height 53
click at [116, 62] on span "Environment" at bounding box center [103, 60] width 70 height 15
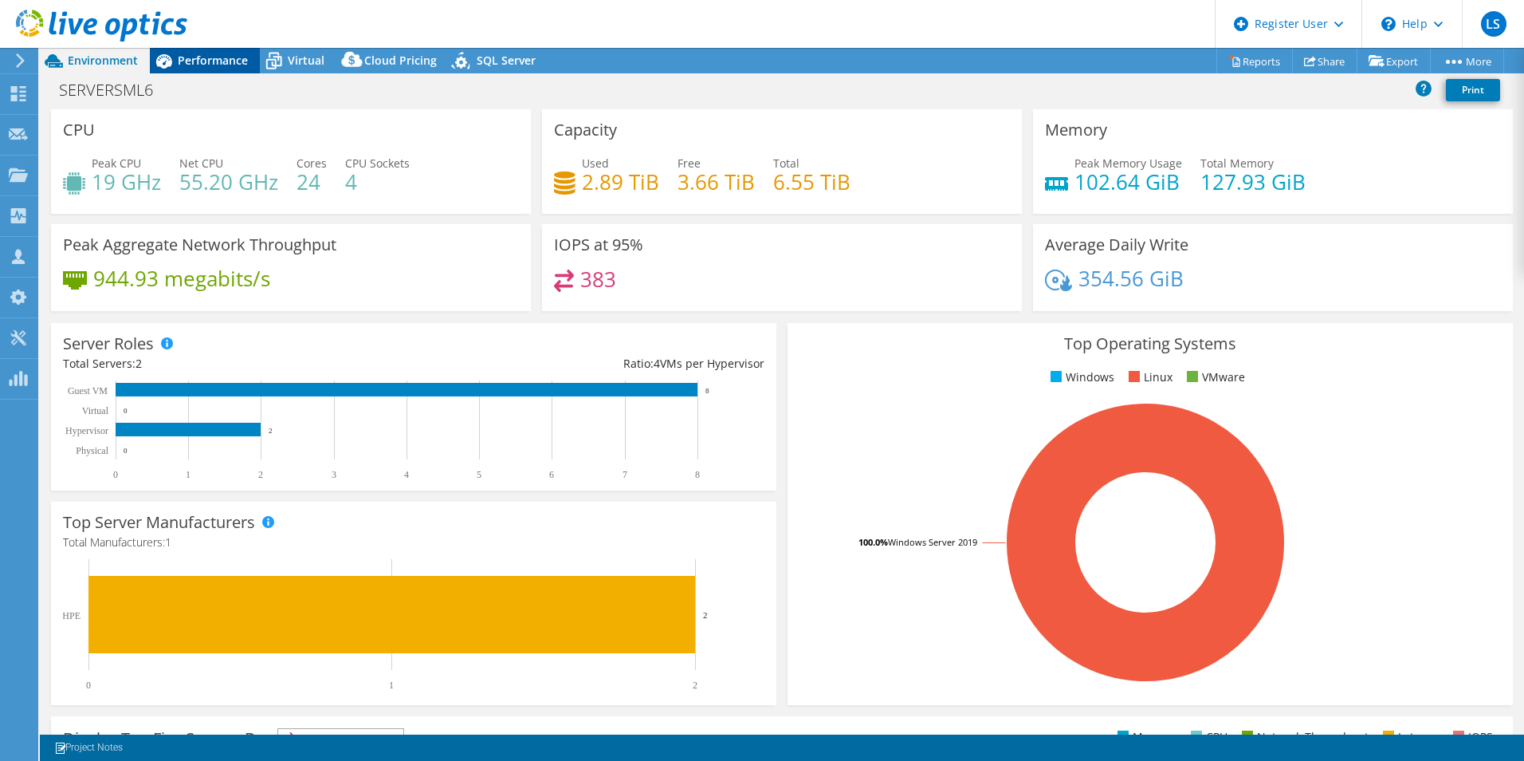
click at [230, 60] on span "Performance" at bounding box center [213, 60] width 70 height 15
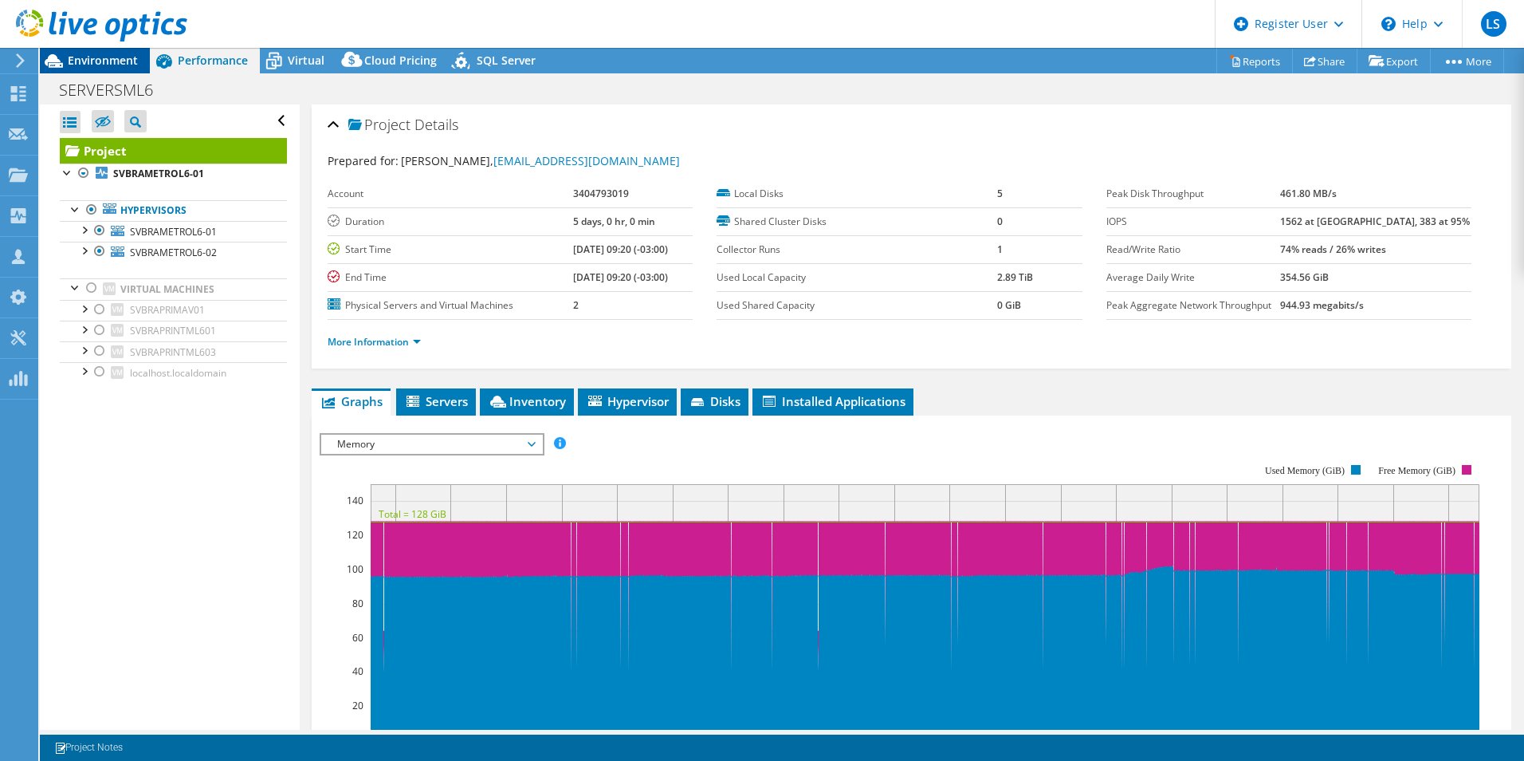
click at [115, 61] on span "Environment" at bounding box center [103, 60] width 70 height 15
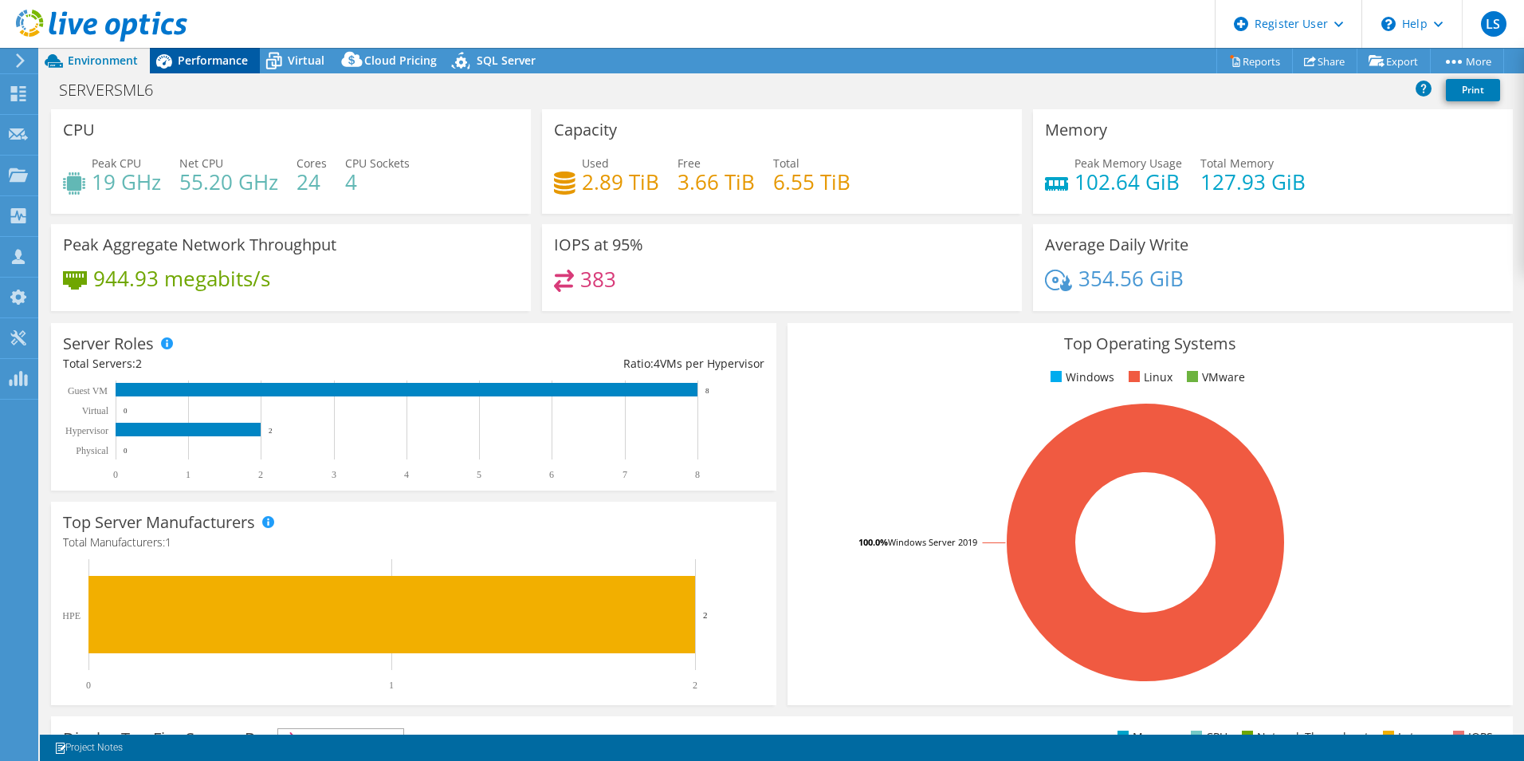
click at [210, 65] on span "Performance" at bounding box center [213, 60] width 70 height 15
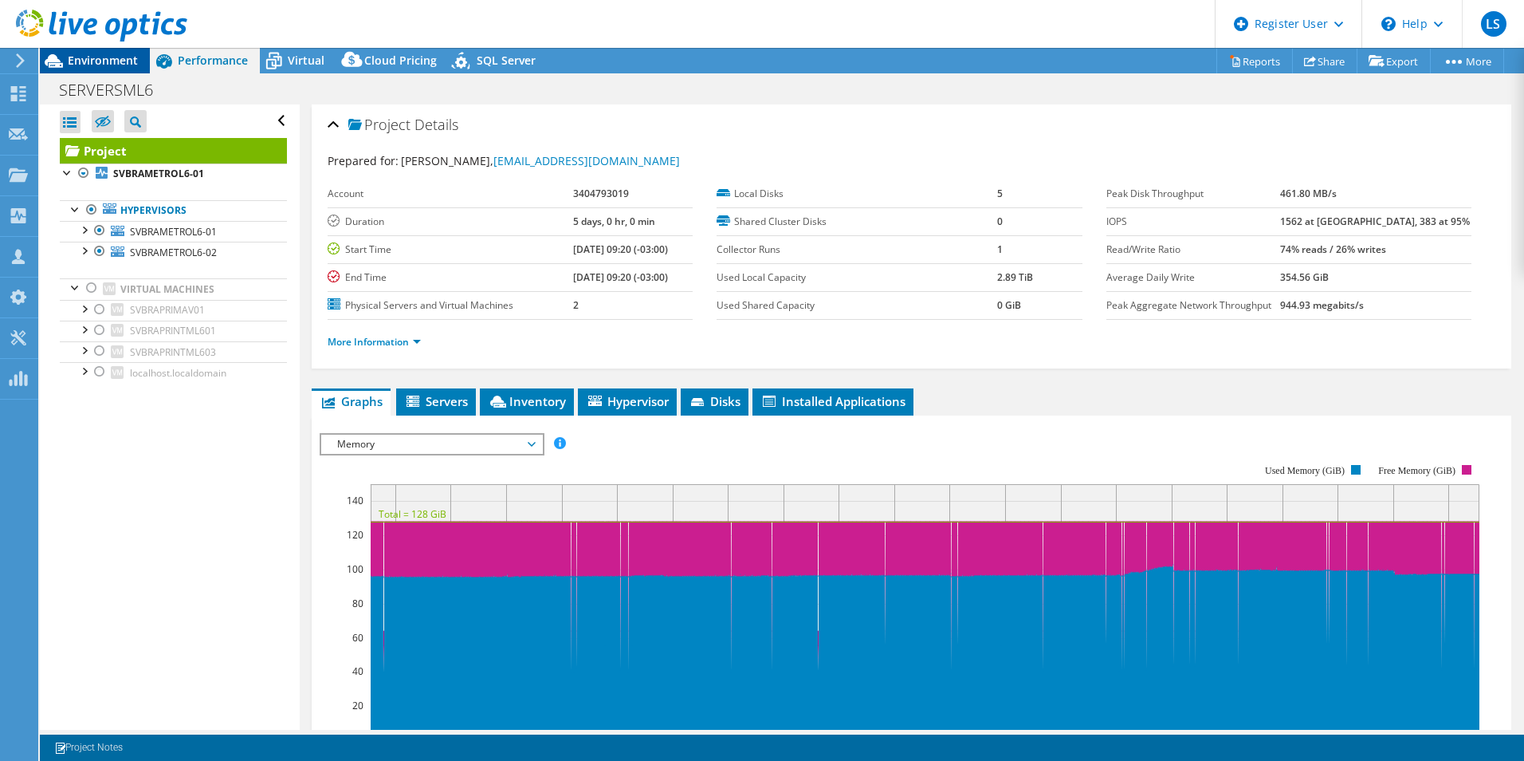
click at [125, 70] on div "Environment" at bounding box center [95, 61] width 110 height 26
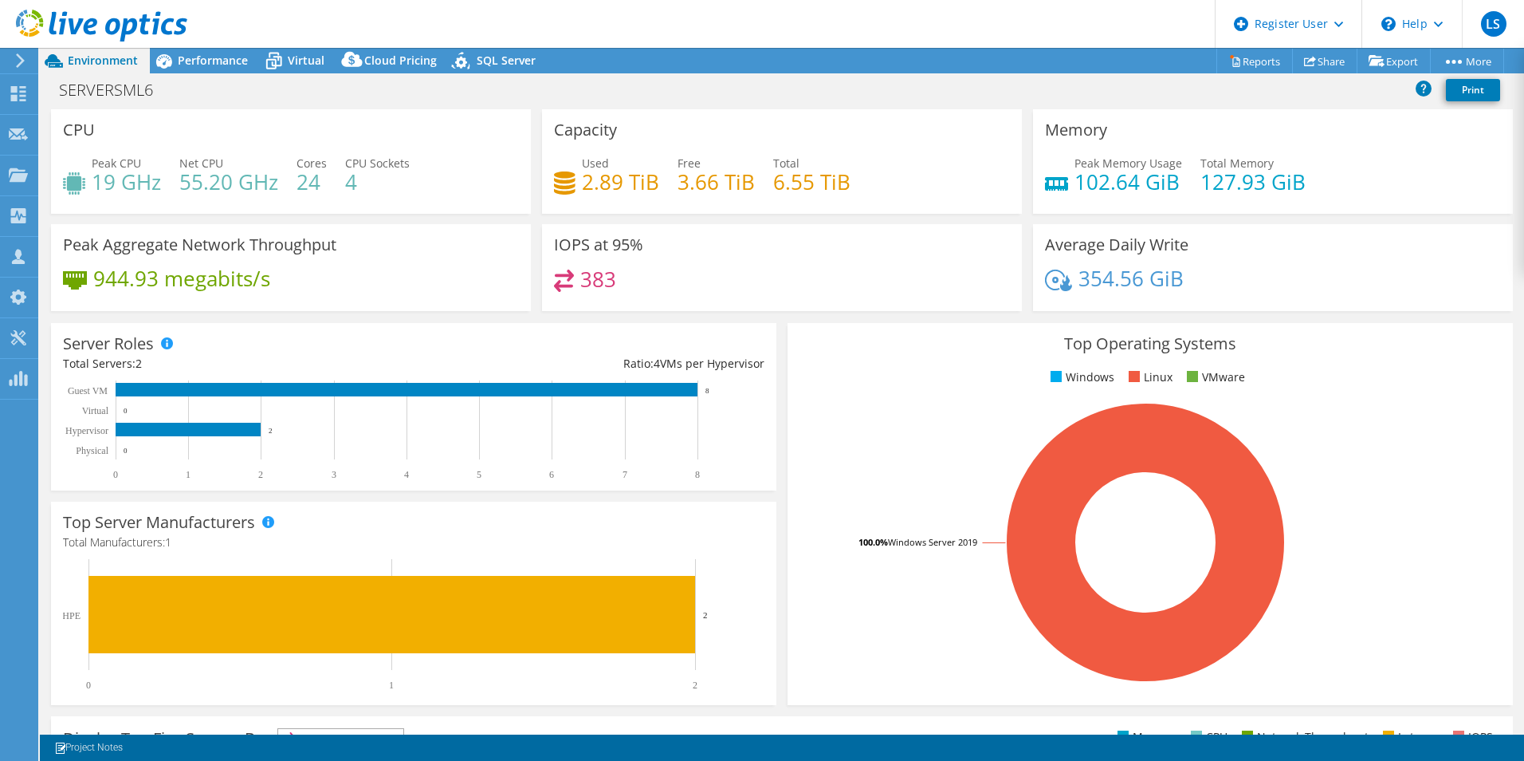
click at [894, 124] on div "Capacity Used 2.89 TiB Free 3.66 TiB Total 6.55 TiB" at bounding box center [782, 161] width 480 height 104
click at [209, 65] on span "Performance" at bounding box center [213, 60] width 70 height 15
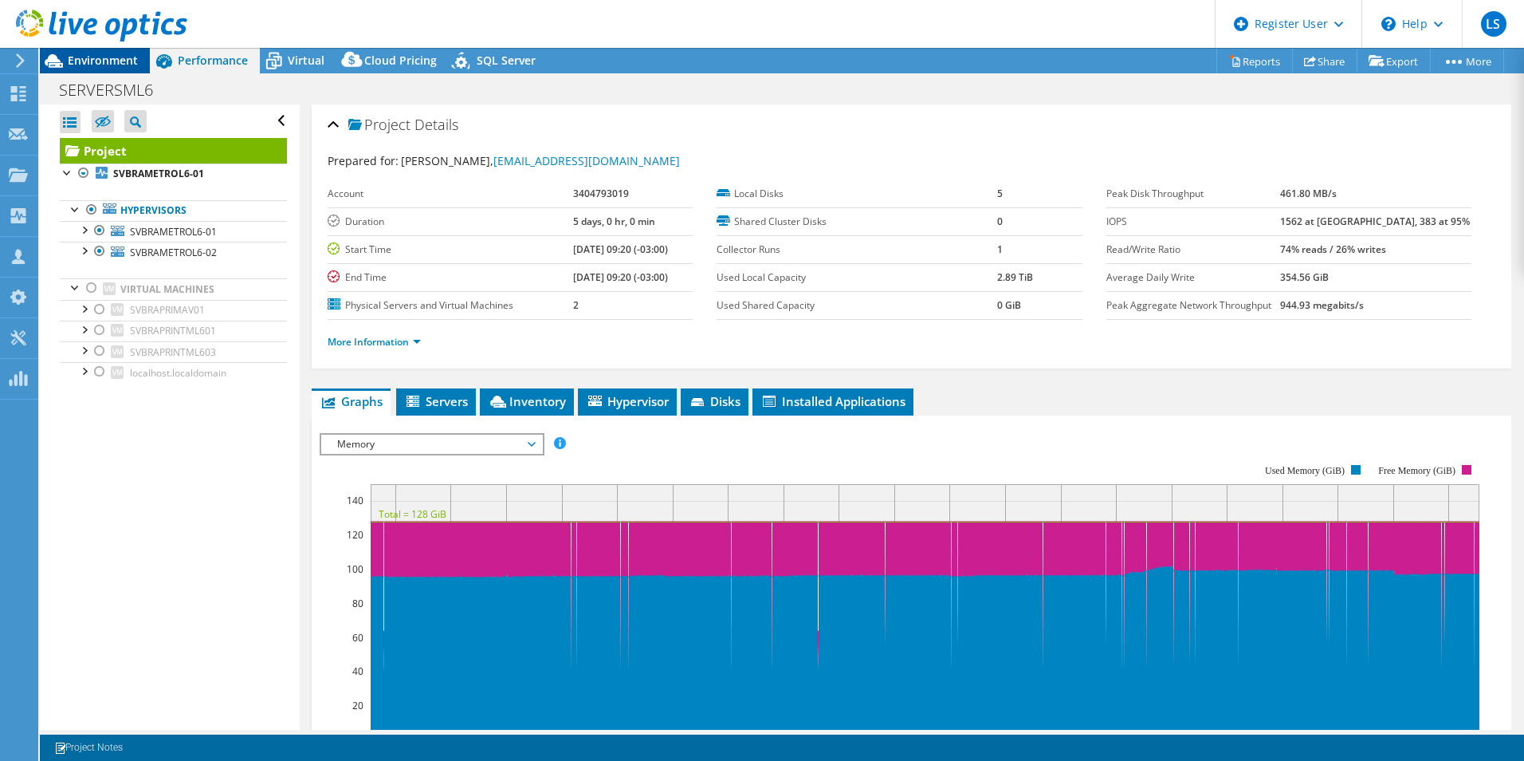
click at [116, 66] on span "Environment" at bounding box center [103, 60] width 70 height 15
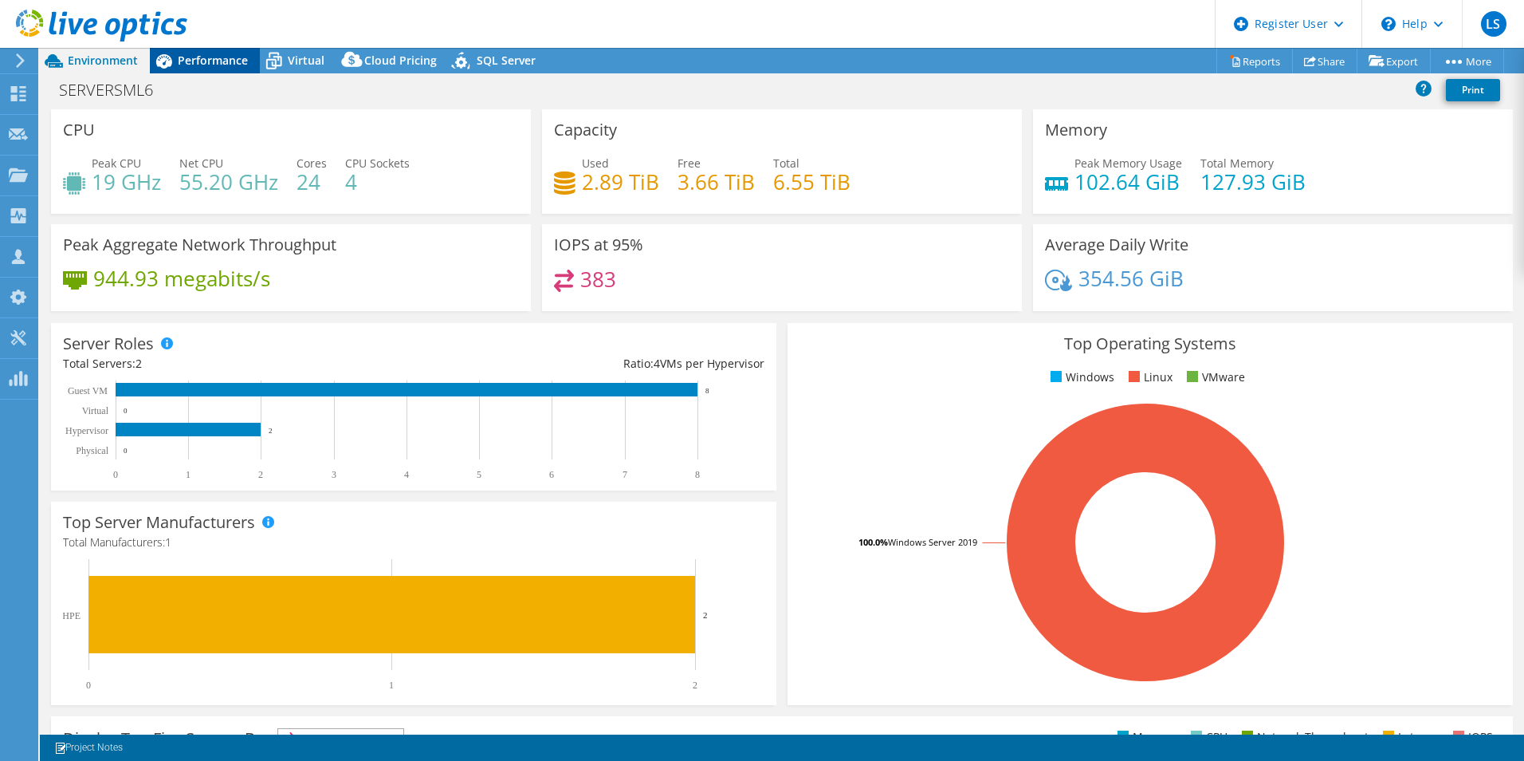
click at [199, 61] on span "Performance" at bounding box center [213, 60] width 70 height 15
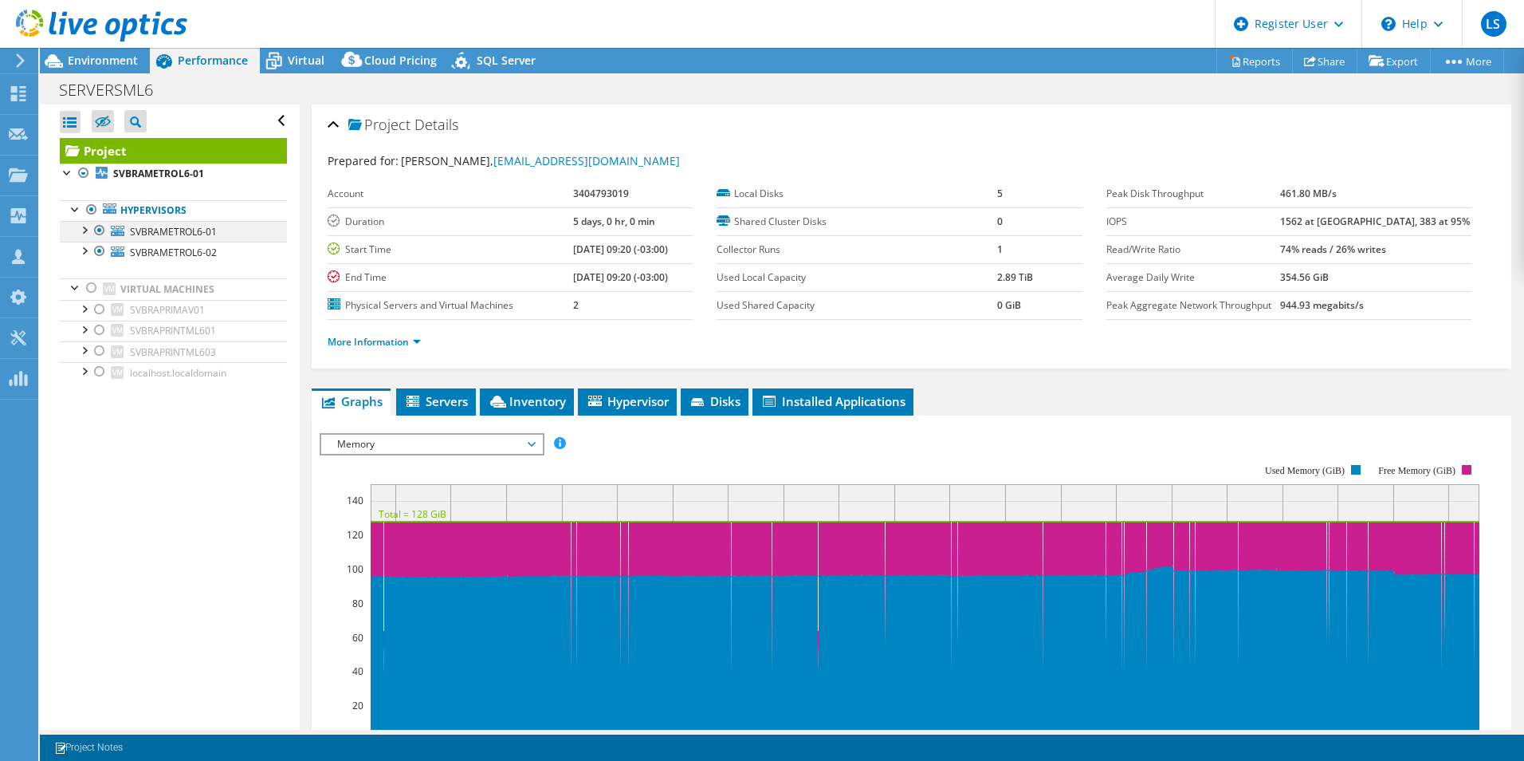
click at [88, 228] on div at bounding box center [84, 229] width 16 height 16
click at [85, 257] on div at bounding box center [84, 250] width 16 height 16
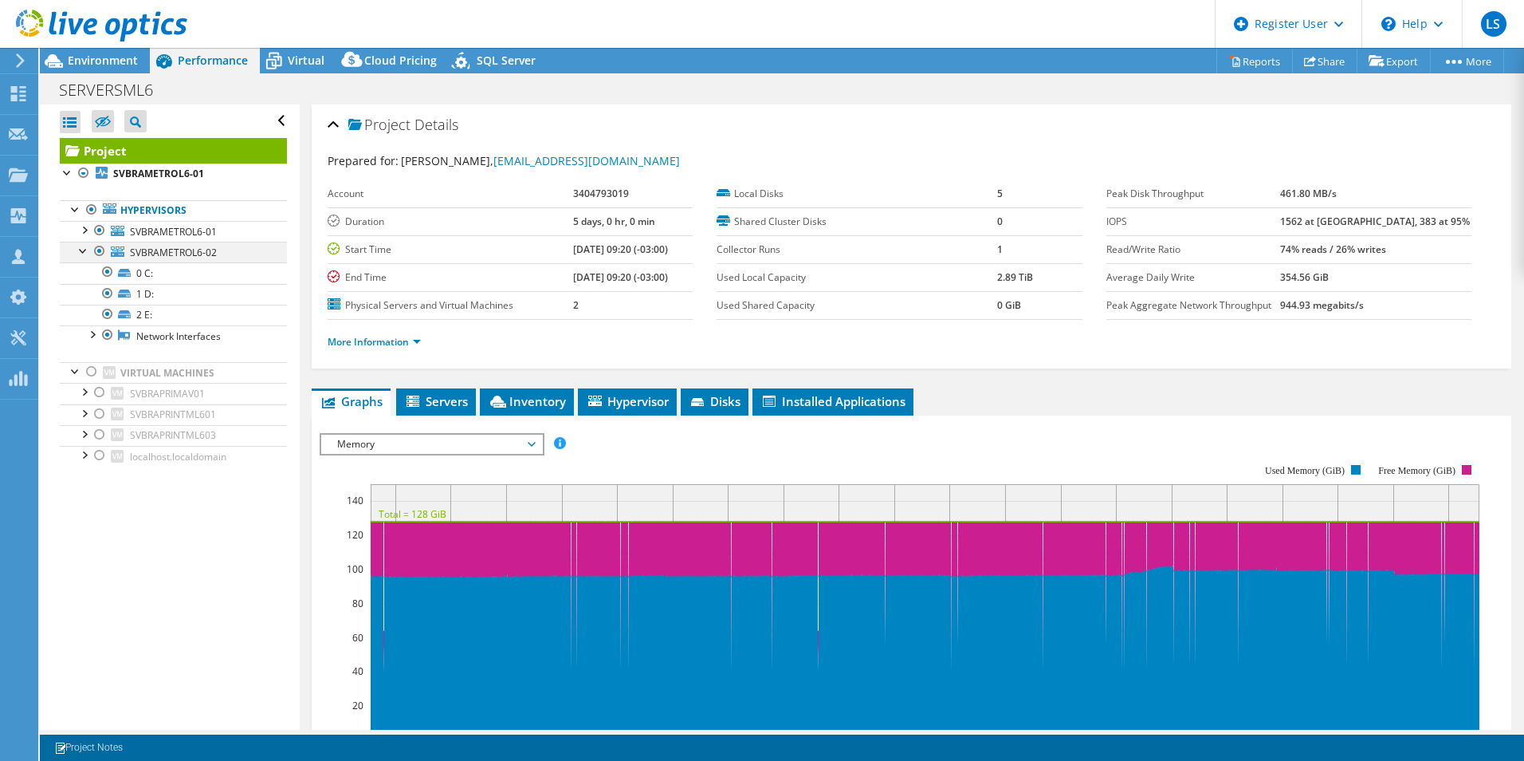
click at [86, 253] on div at bounding box center [84, 250] width 16 height 16
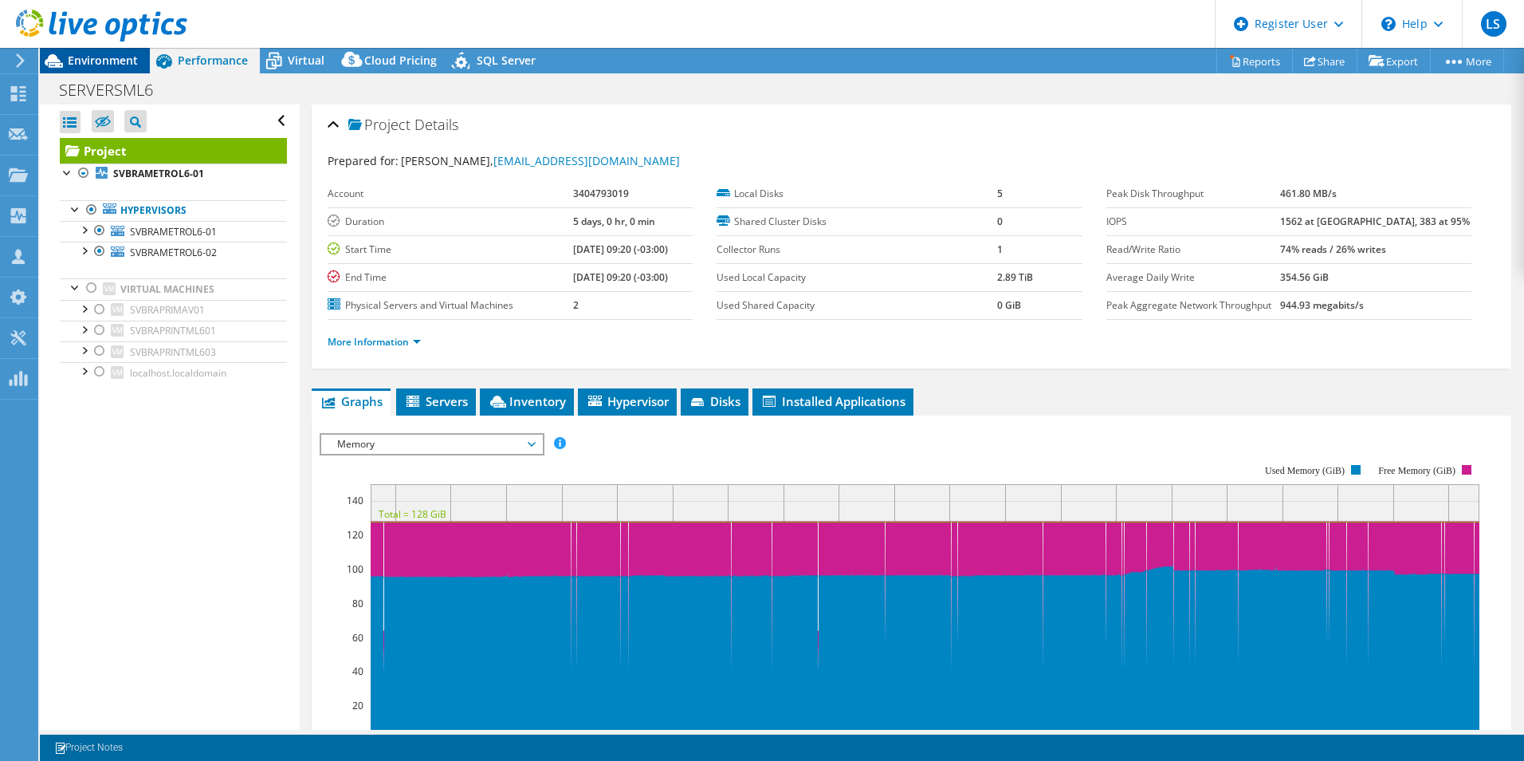
click at [114, 65] on span "Environment" at bounding box center [103, 60] width 70 height 15
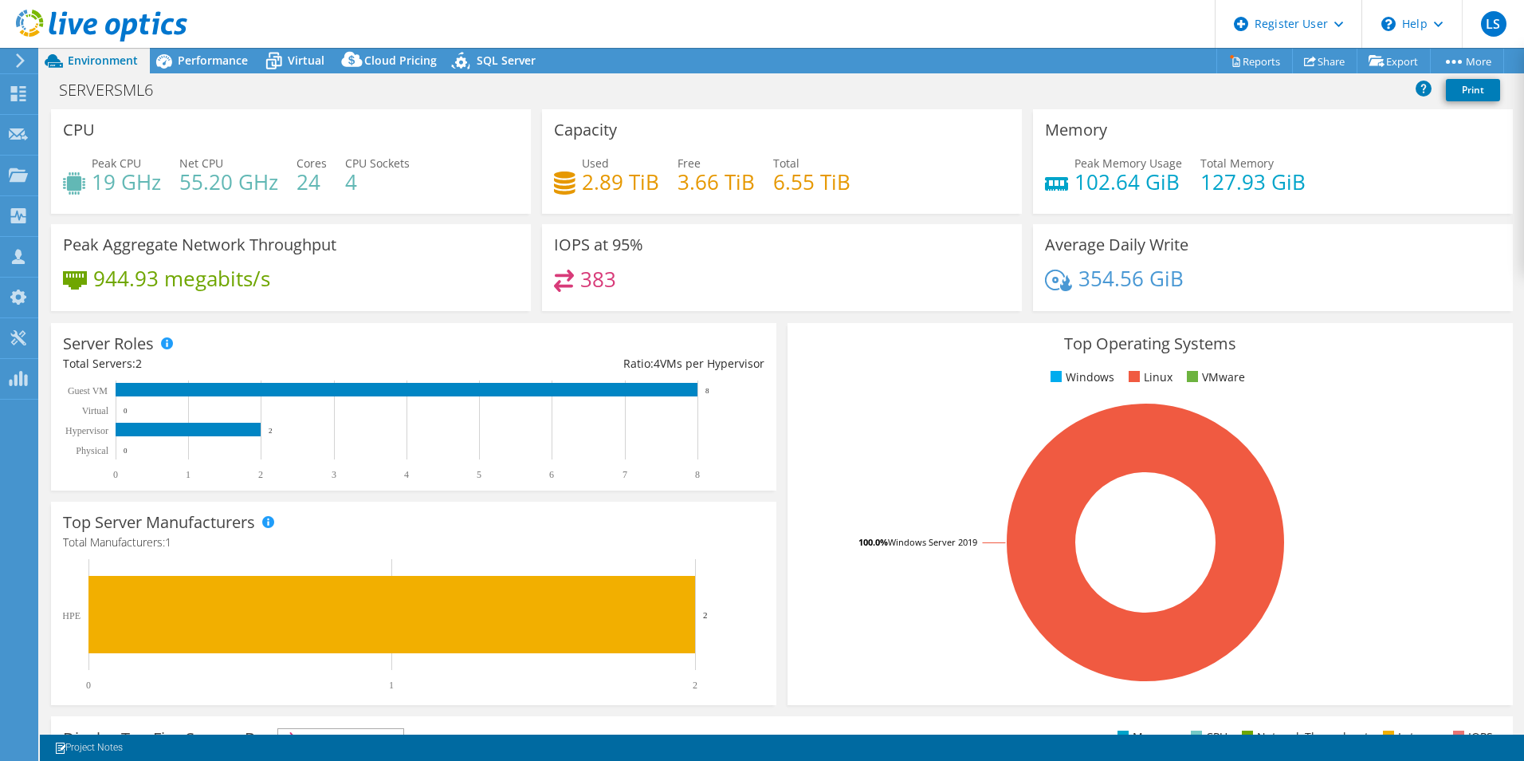
click at [435, 257] on div "Peak Aggregate Network Throughput 944.93 megabits/s" at bounding box center [291, 267] width 480 height 87
click at [234, 61] on span "Performance" at bounding box center [213, 60] width 70 height 15
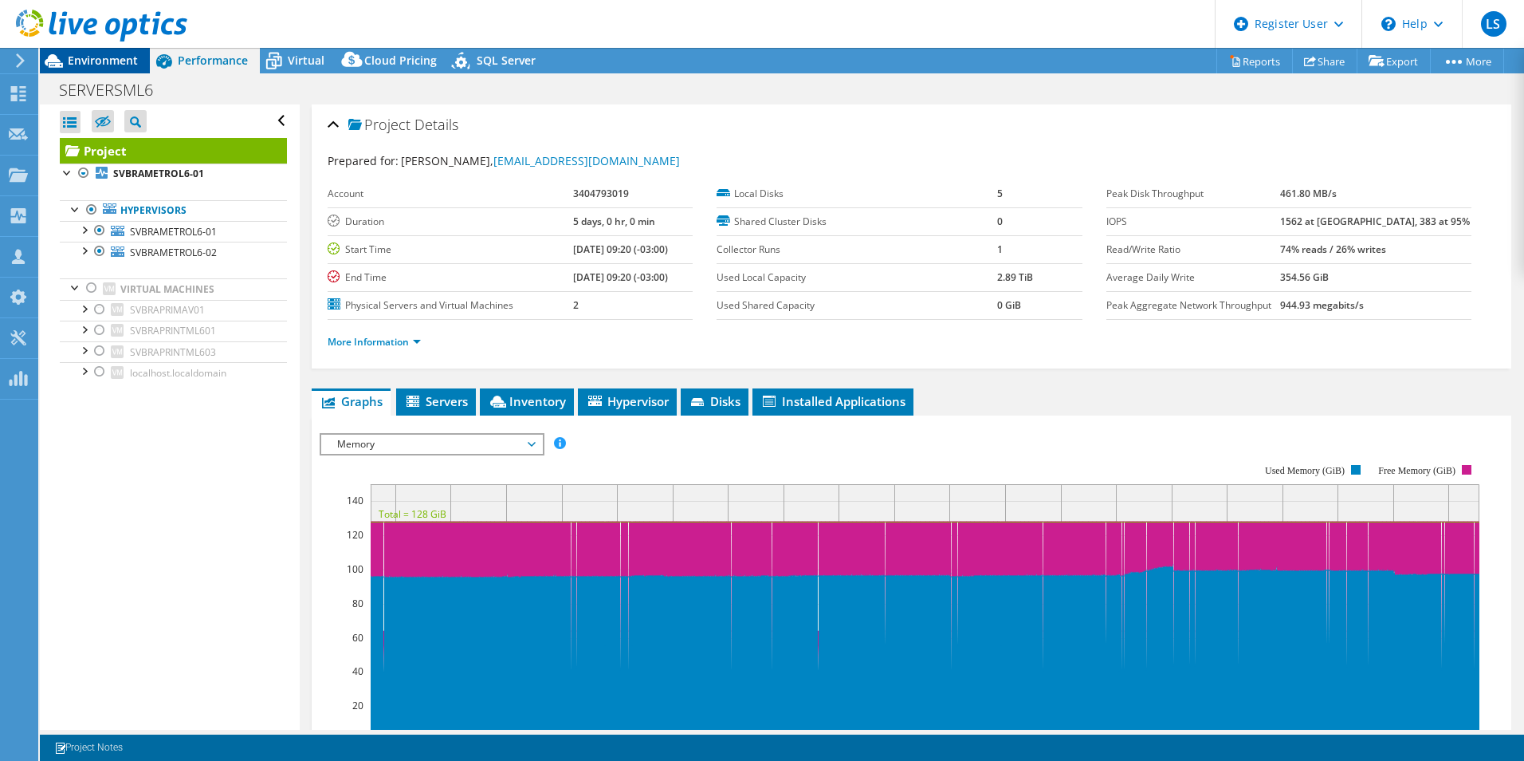
click at [121, 67] on span "Environment" at bounding box center [103, 60] width 70 height 15
